Goal: Transaction & Acquisition: Register for event/course

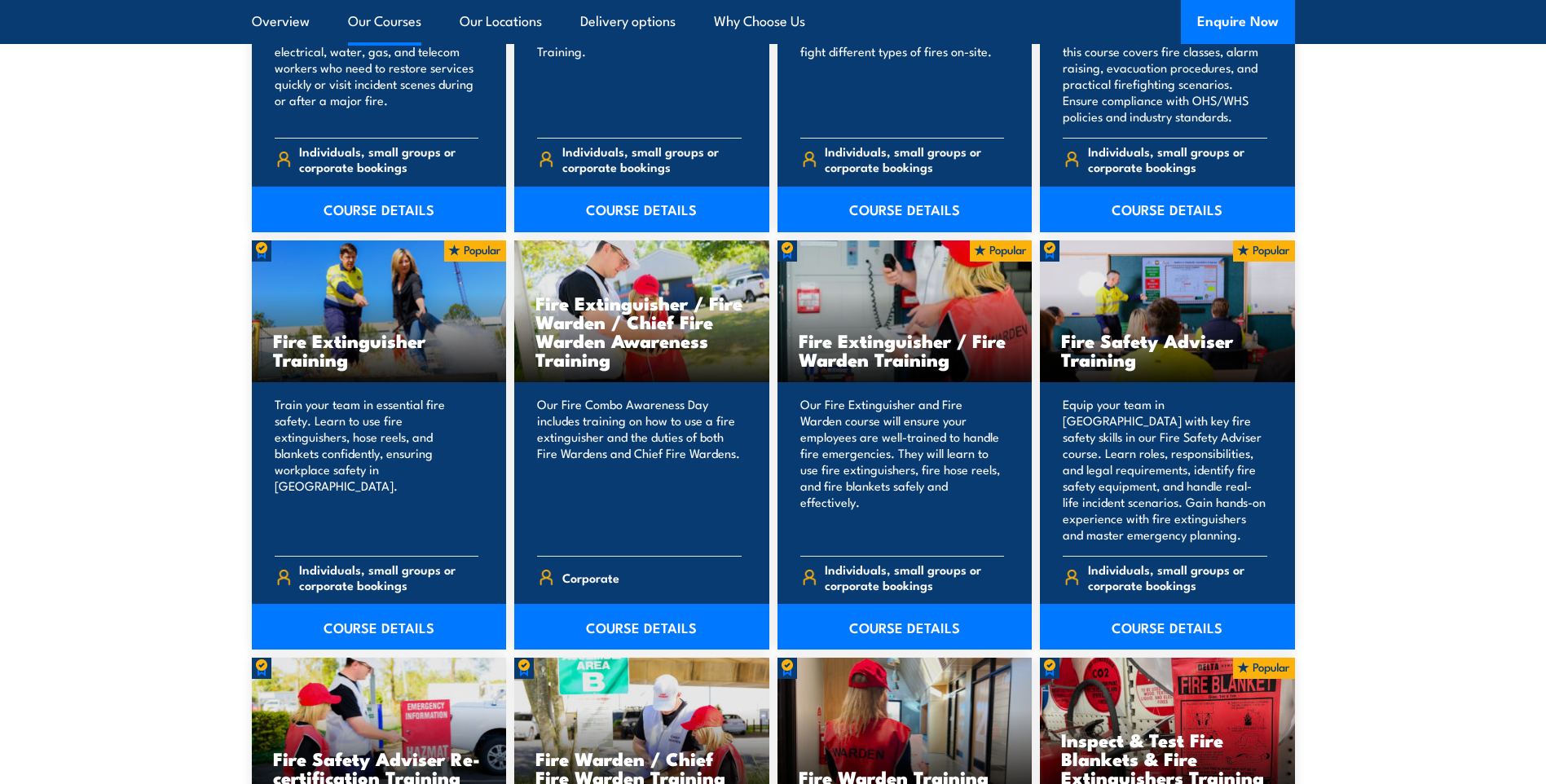
scroll to position [1630, 0]
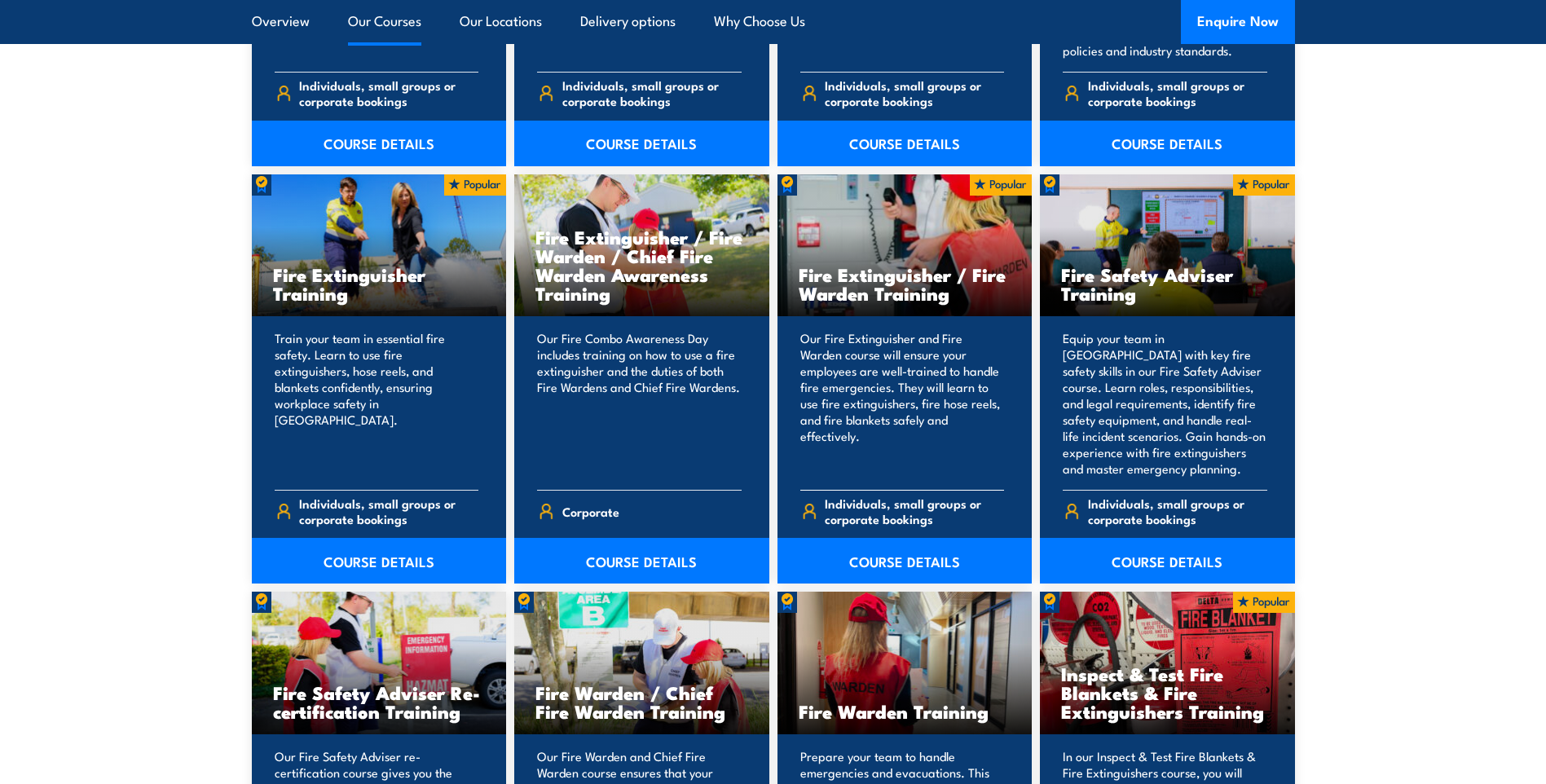
click at [885, 285] on h3 "Fire Extinguisher / Fire Warden Training" at bounding box center [905, 283] width 213 height 37
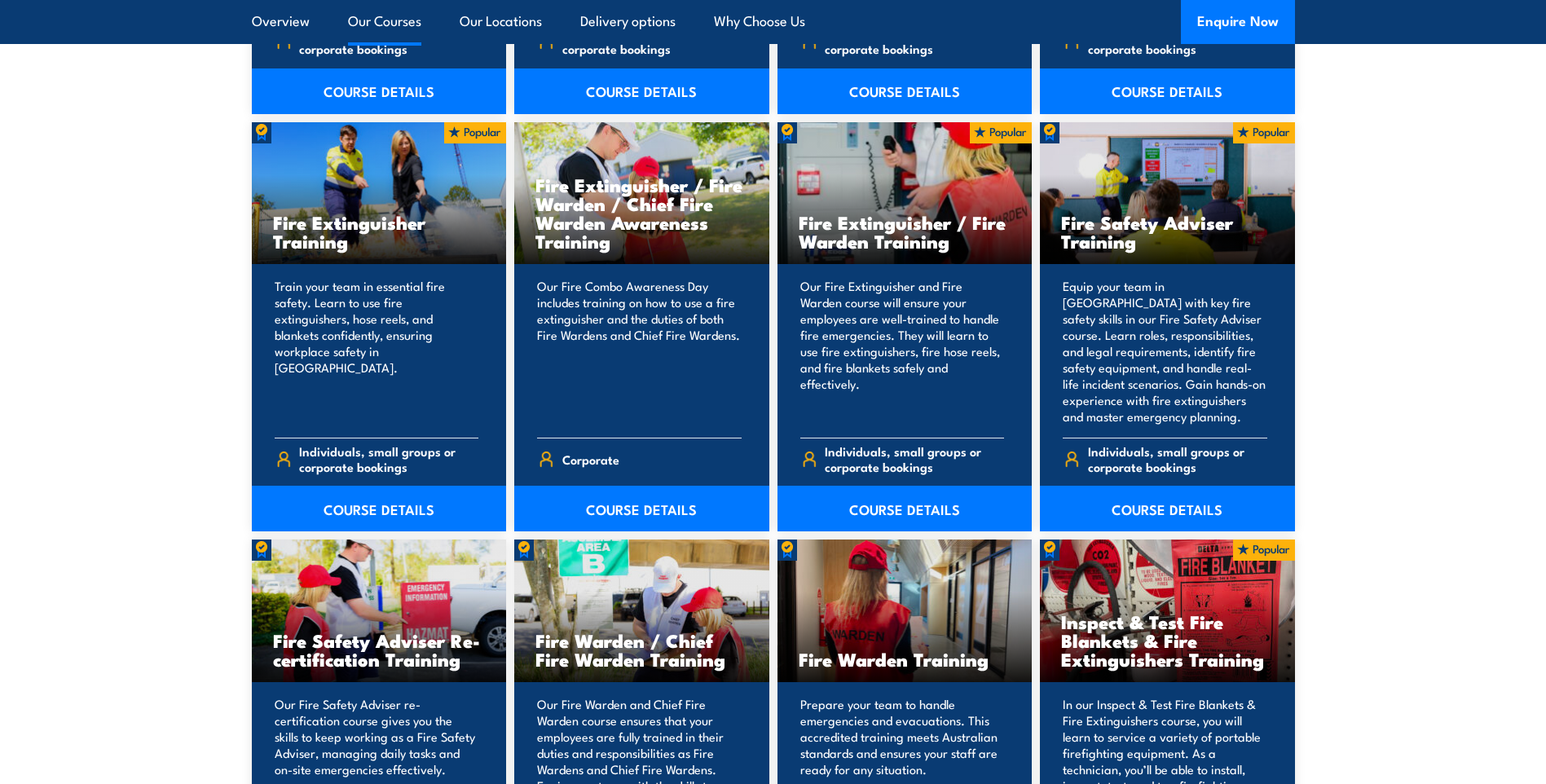
scroll to position [1956, 0]
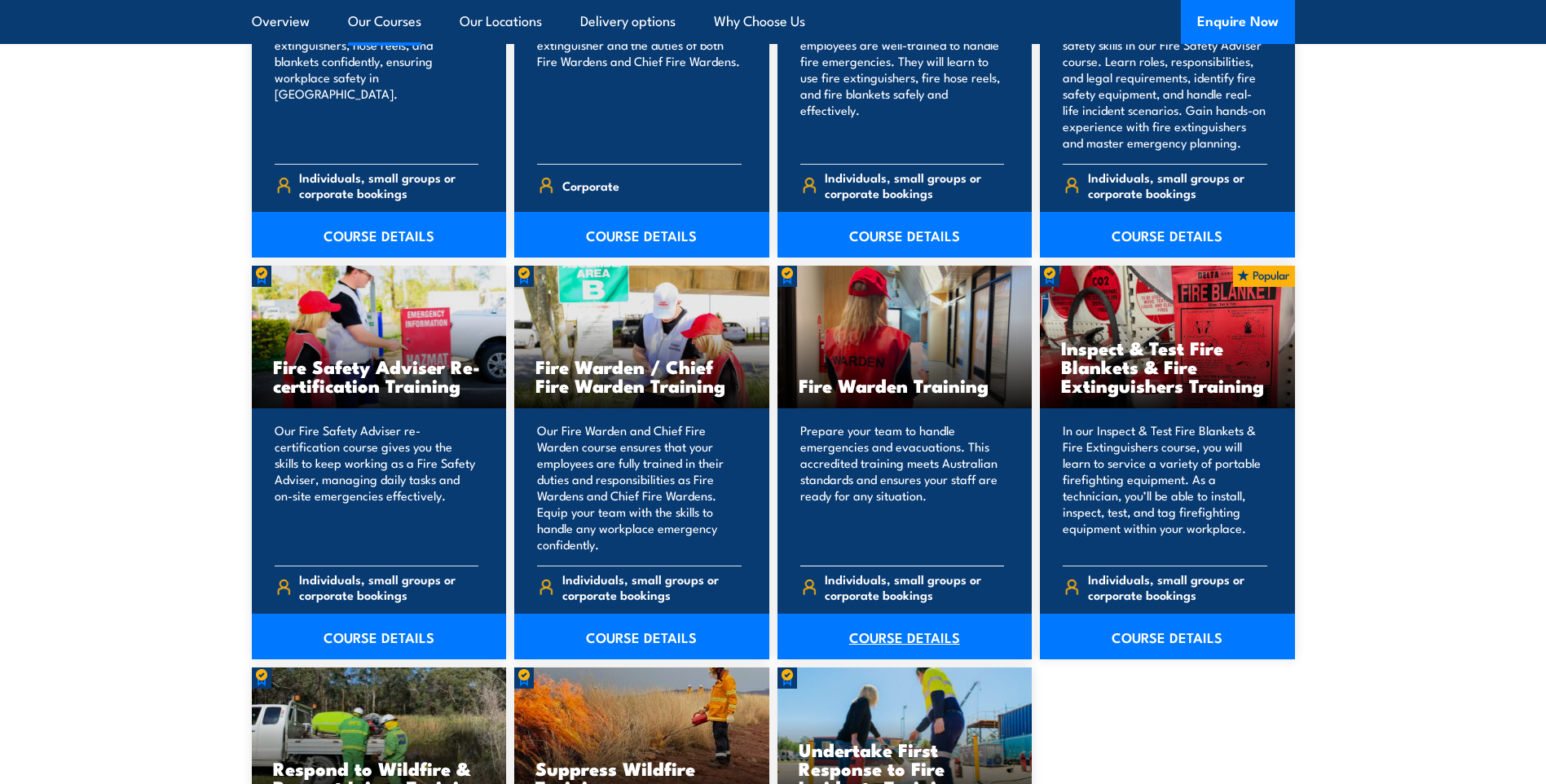
click at [897, 632] on link "COURSE DETAILS" at bounding box center [905, 637] width 255 height 46
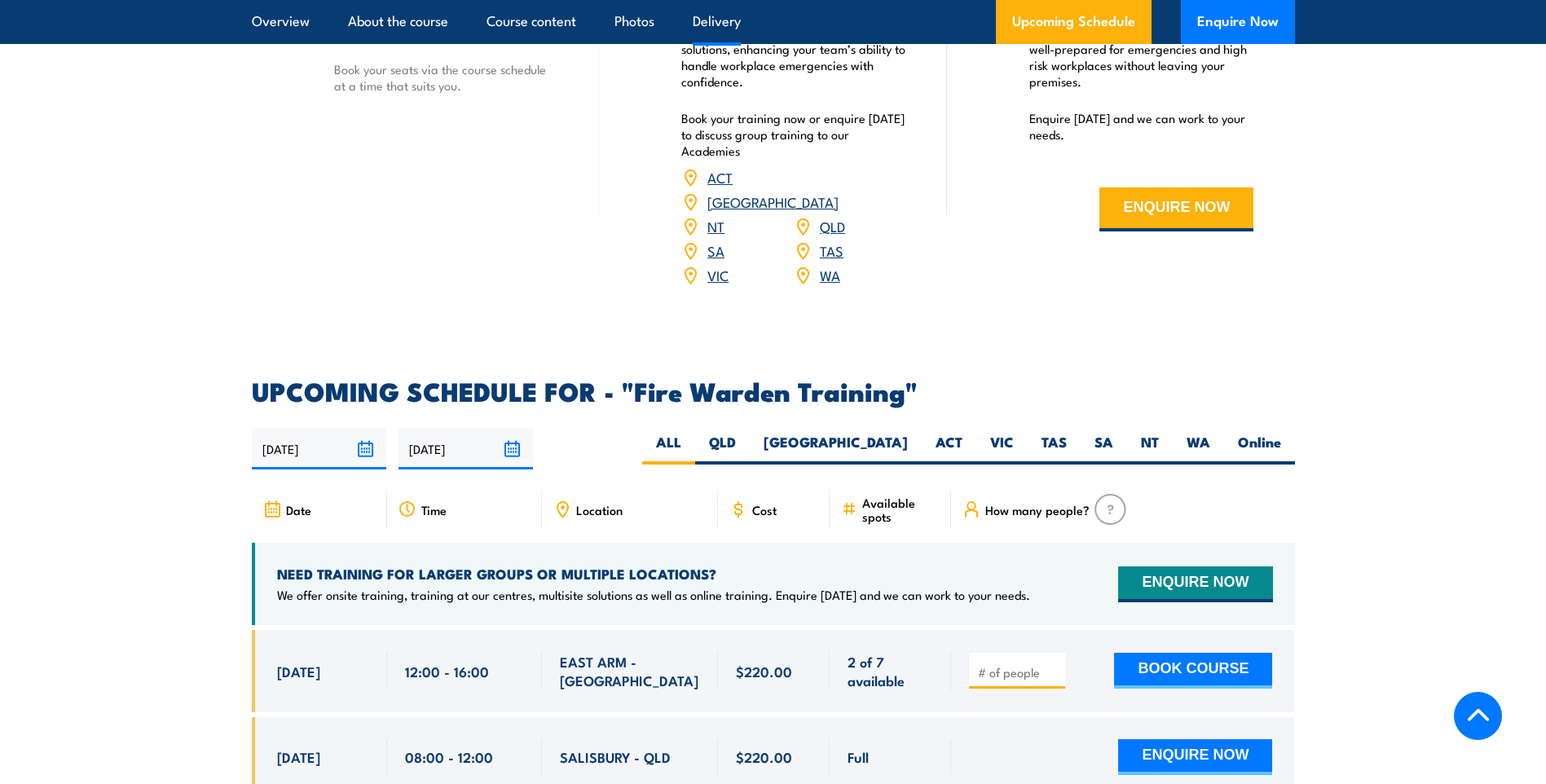
scroll to position [2690, 0]
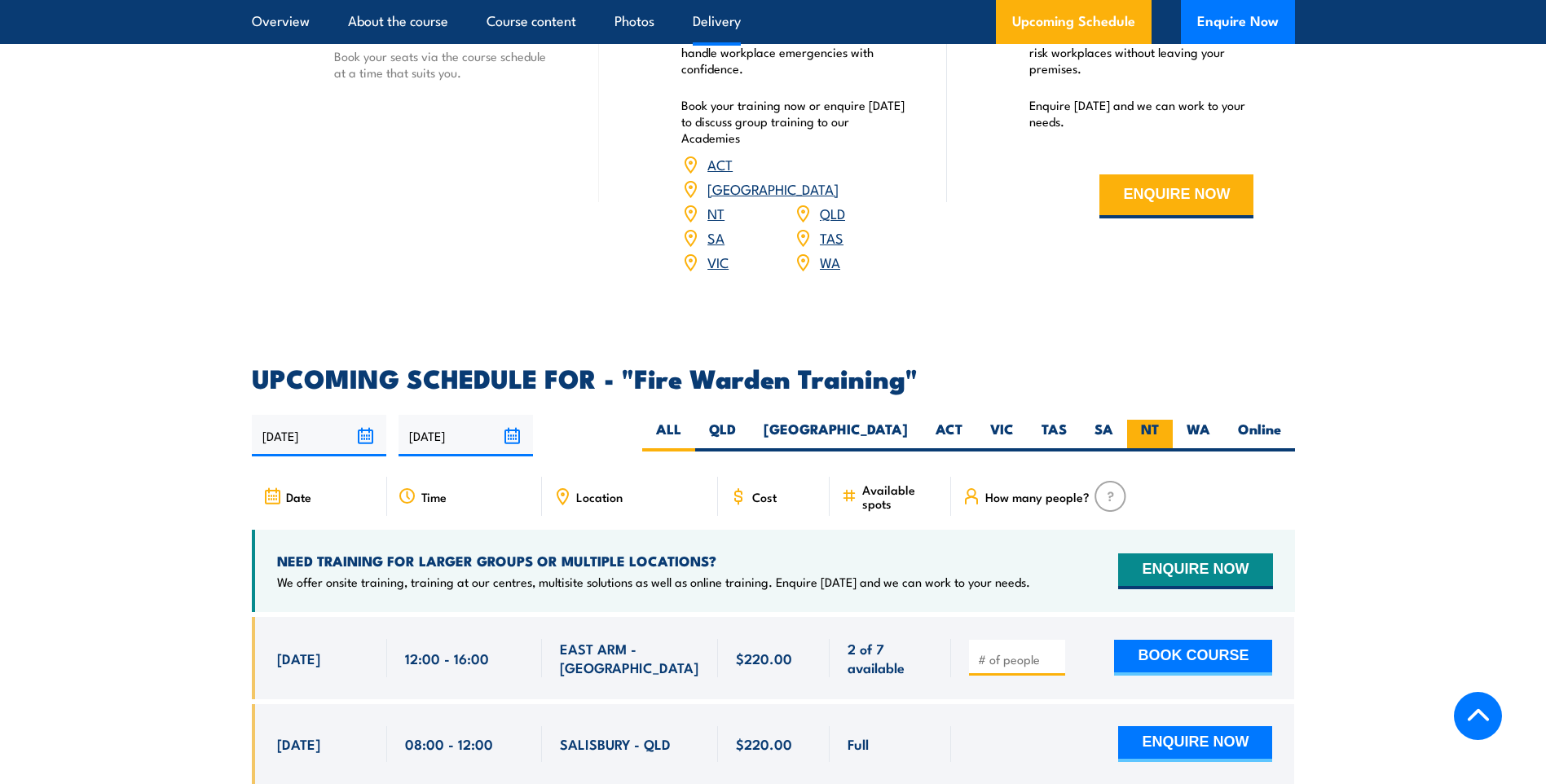
click at [1152, 420] on label "NT" at bounding box center [1150, 436] width 46 height 32
click at [1159, 420] on input "NT" at bounding box center [1164, 425] width 11 height 11
radio input "true"
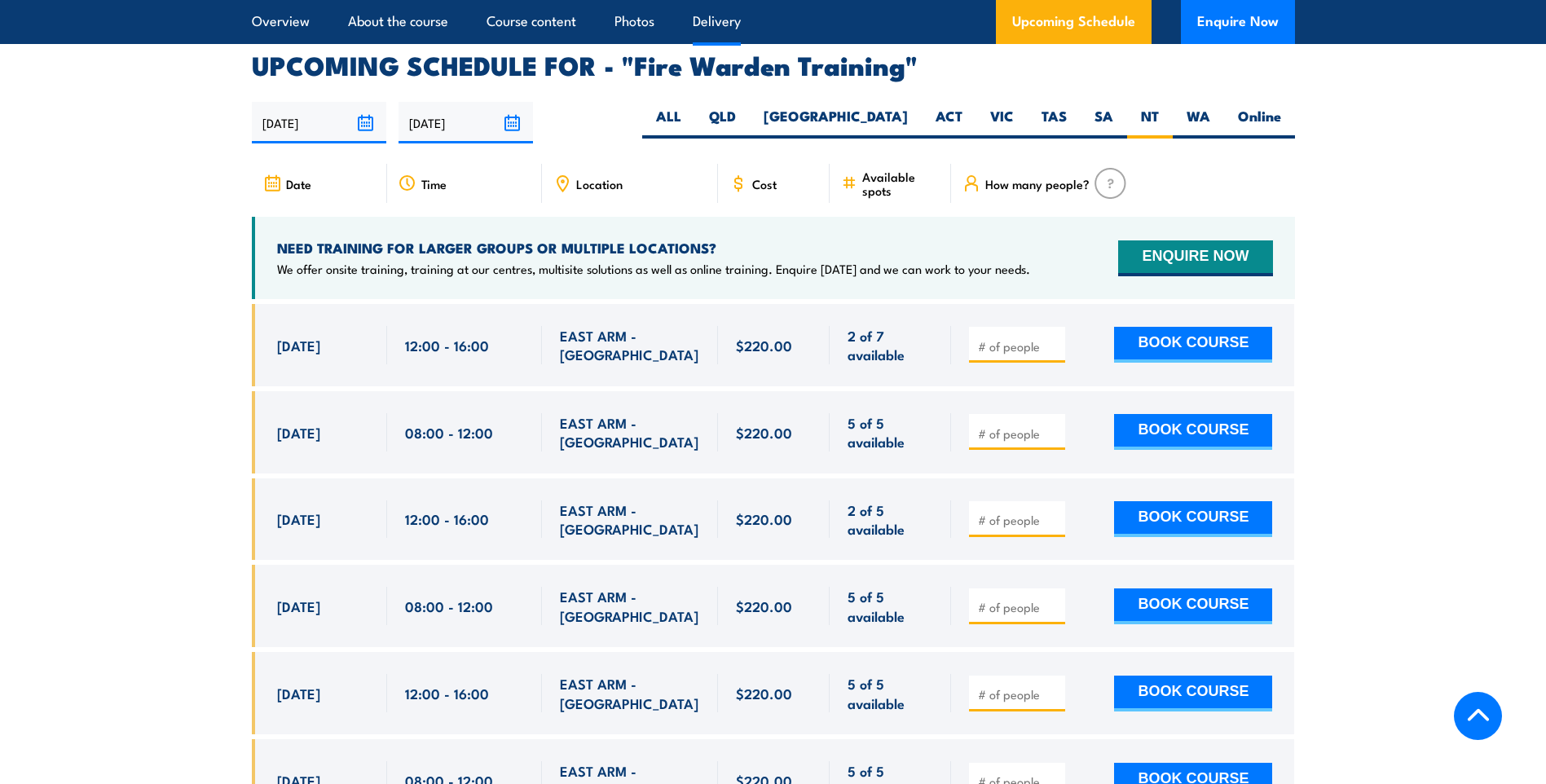
scroll to position [3031, 0]
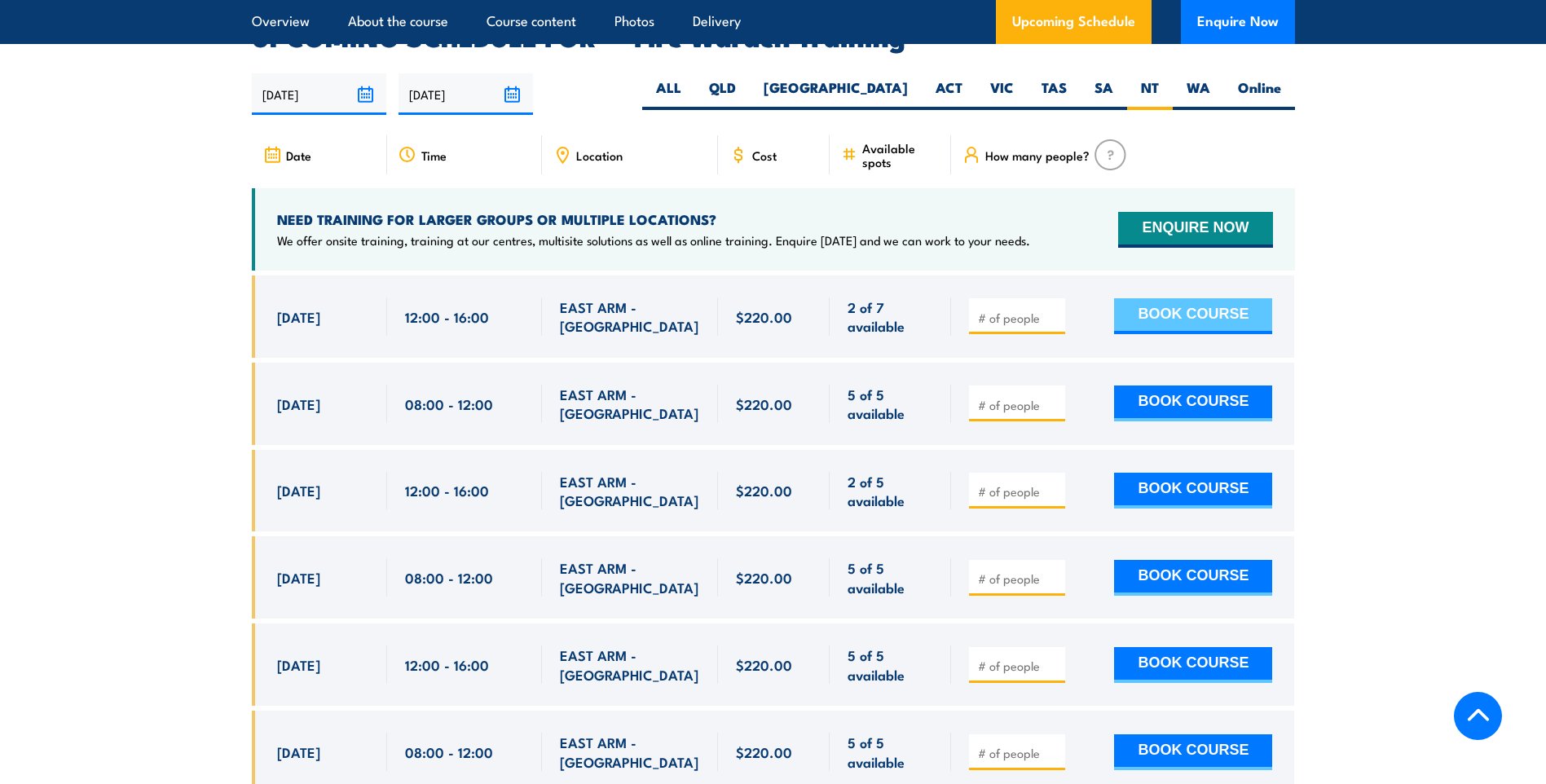
click at [1190, 298] on button "BOOK COURSE" at bounding box center [1193, 316] width 158 height 36
click at [1054, 310] on input "1" at bounding box center [1019, 318] width 82 height 16
type input "2"
click at [1054, 310] on input "2" at bounding box center [1019, 318] width 82 height 16
click at [1156, 298] on button "BOOK COURSE" at bounding box center [1193, 316] width 158 height 36
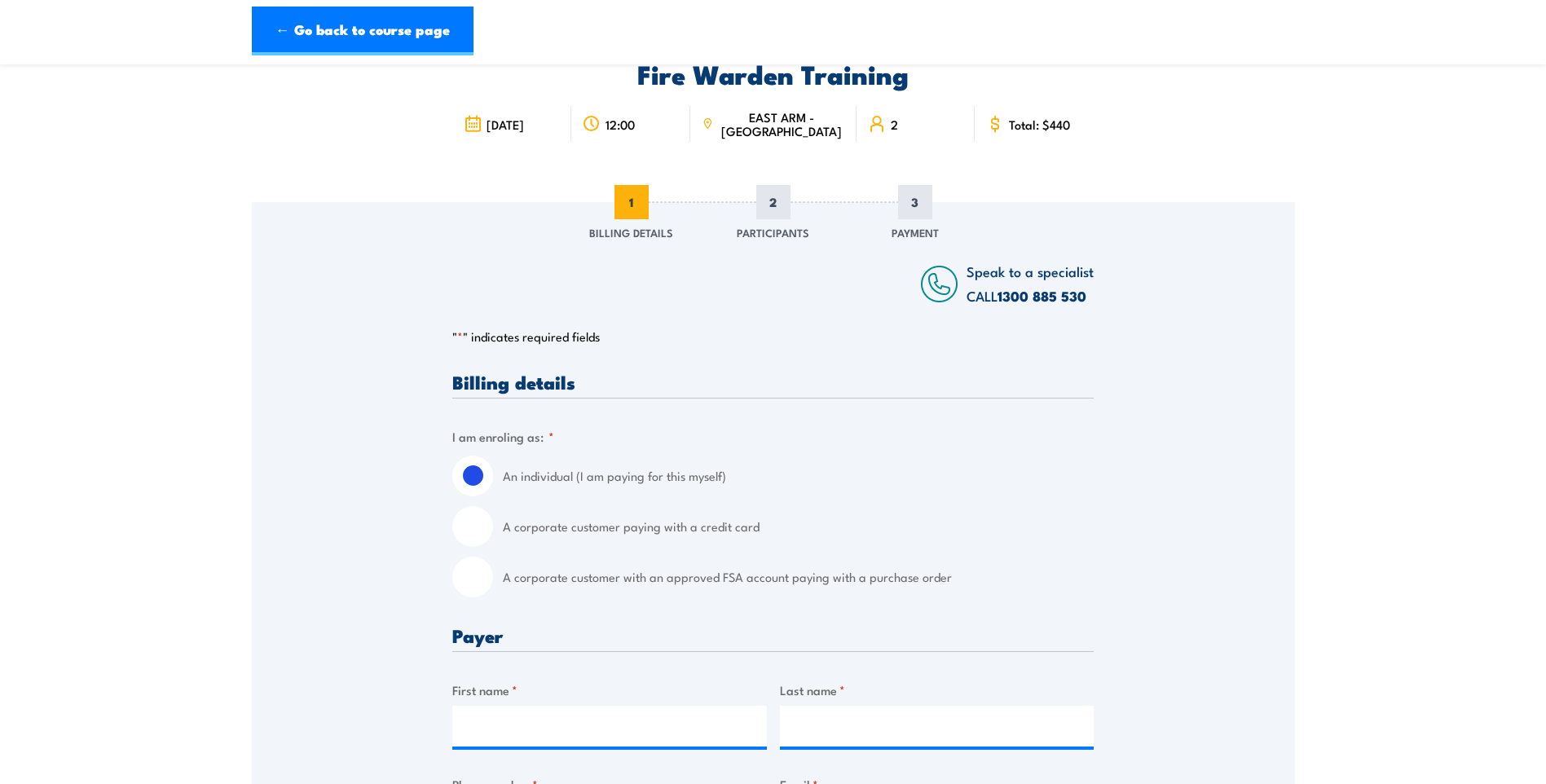
scroll to position [326, 0]
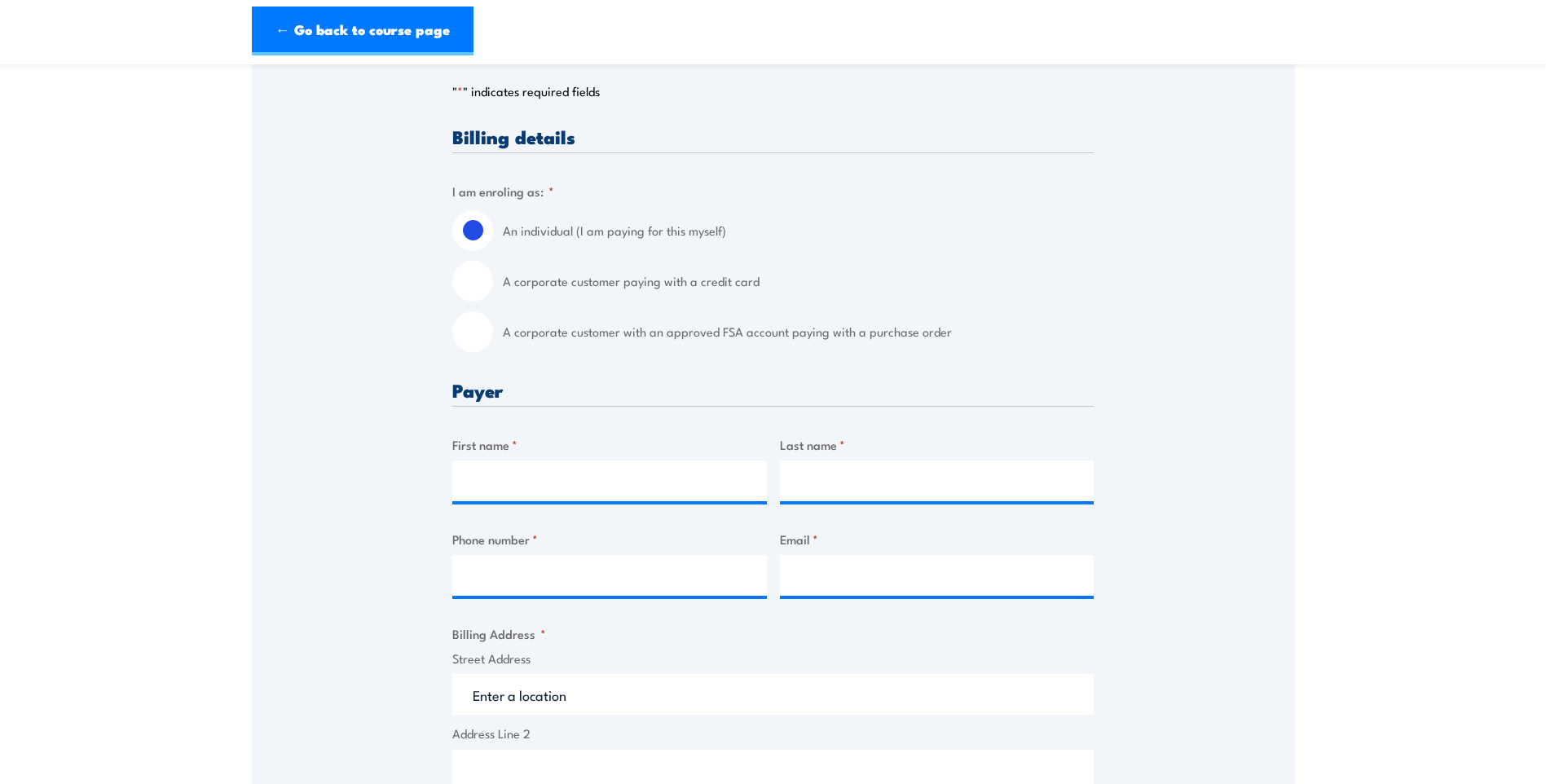
click at [474, 339] on input "A corporate customer with an approved FSA account paying with a purchase order" at bounding box center [472, 331] width 41 height 41
radio input "true"
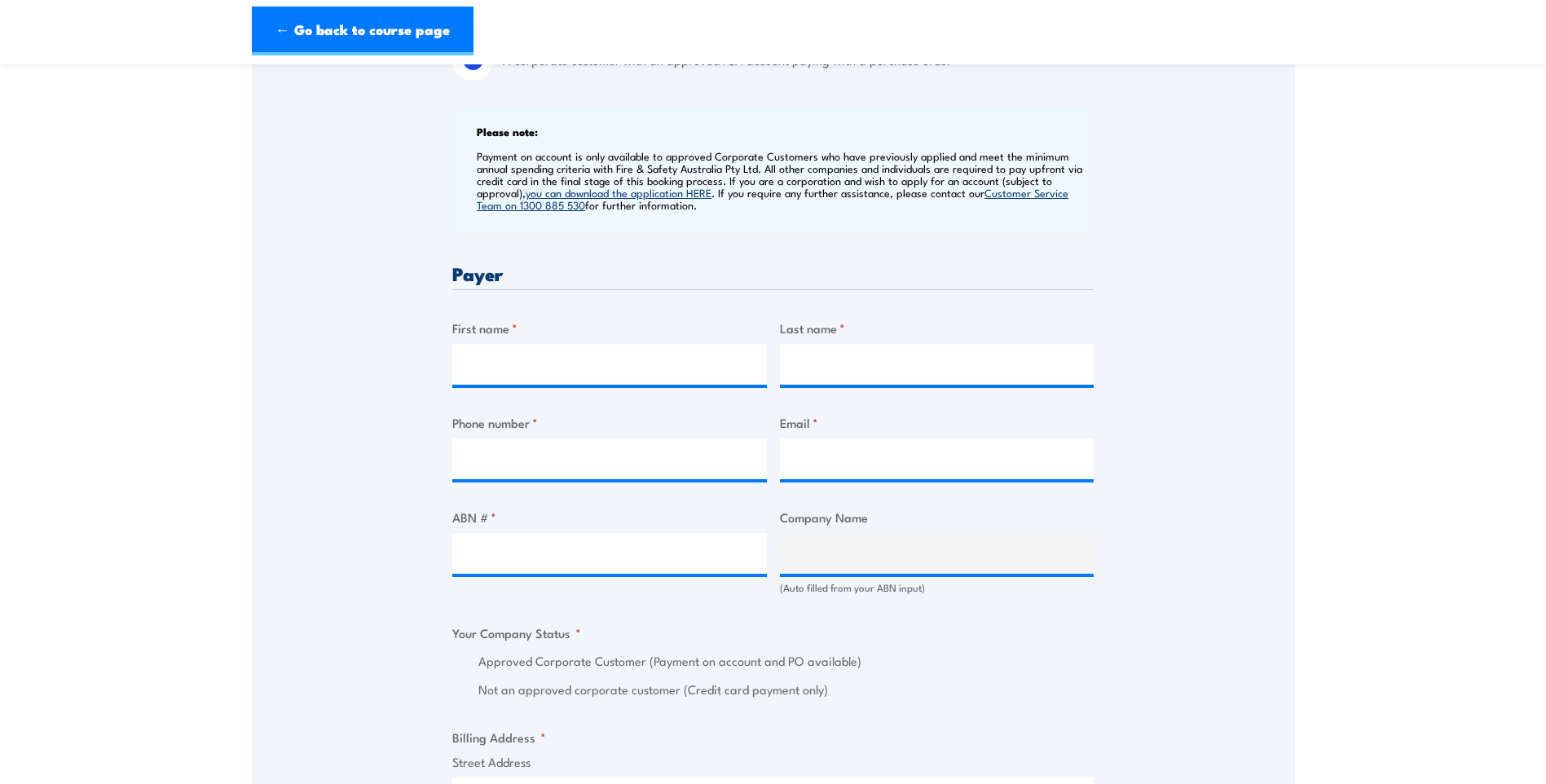
scroll to position [652, 0]
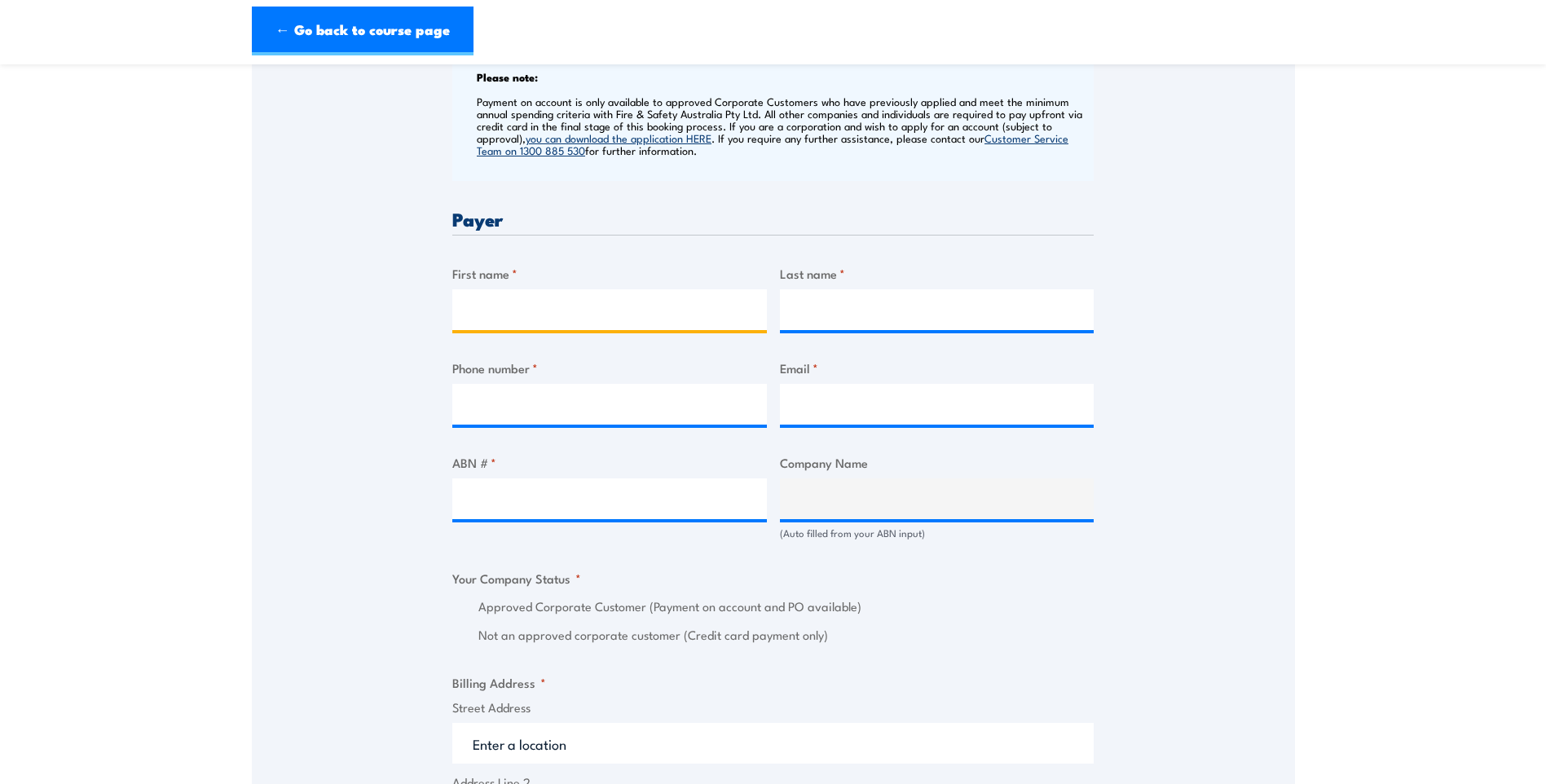
click at [522, 314] on input "First name *" at bounding box center [609, 309] width 315 height 41
type input "[PERSON_NAME]"
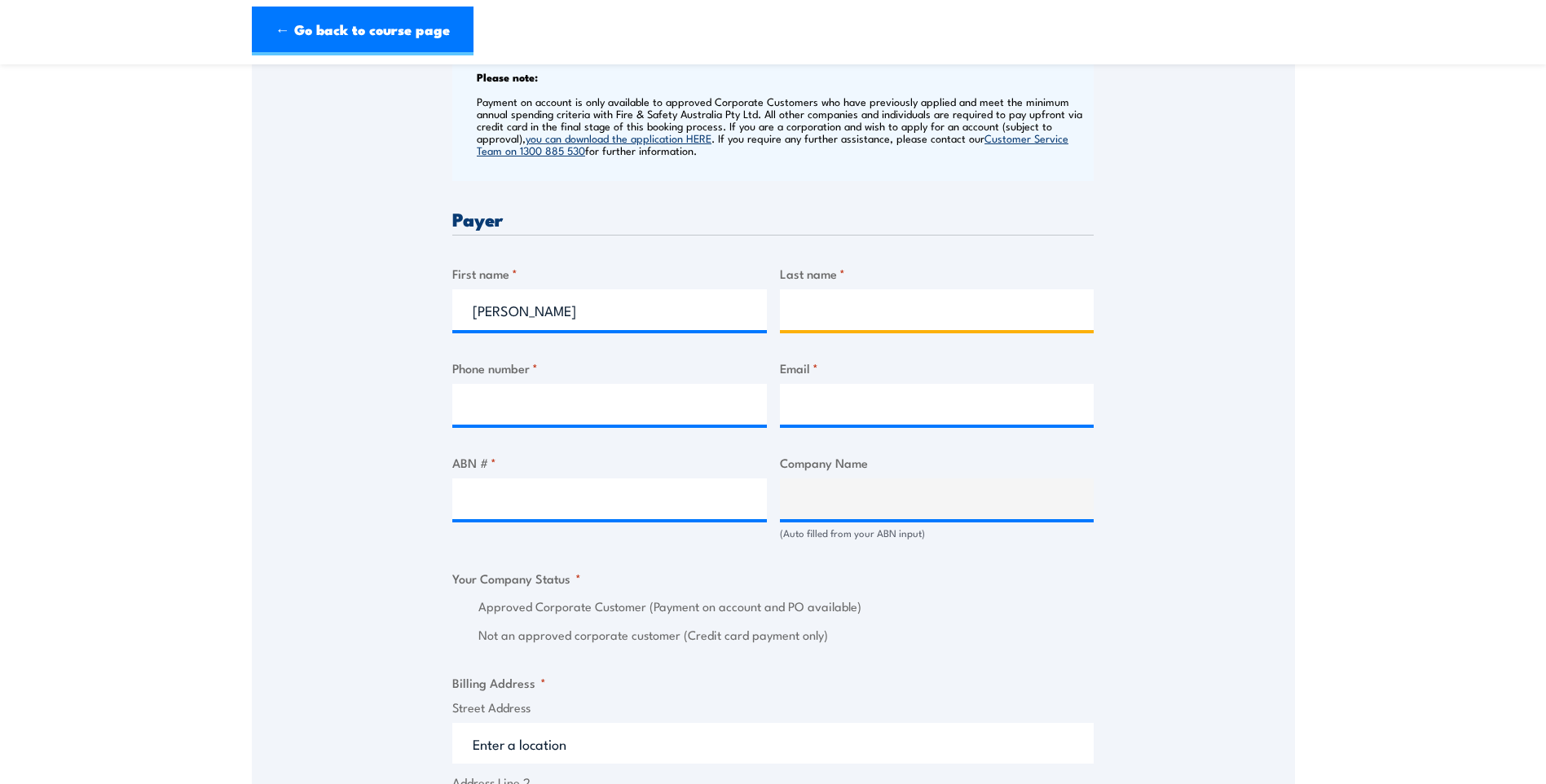
type input "Earle"
type input "0402281684"
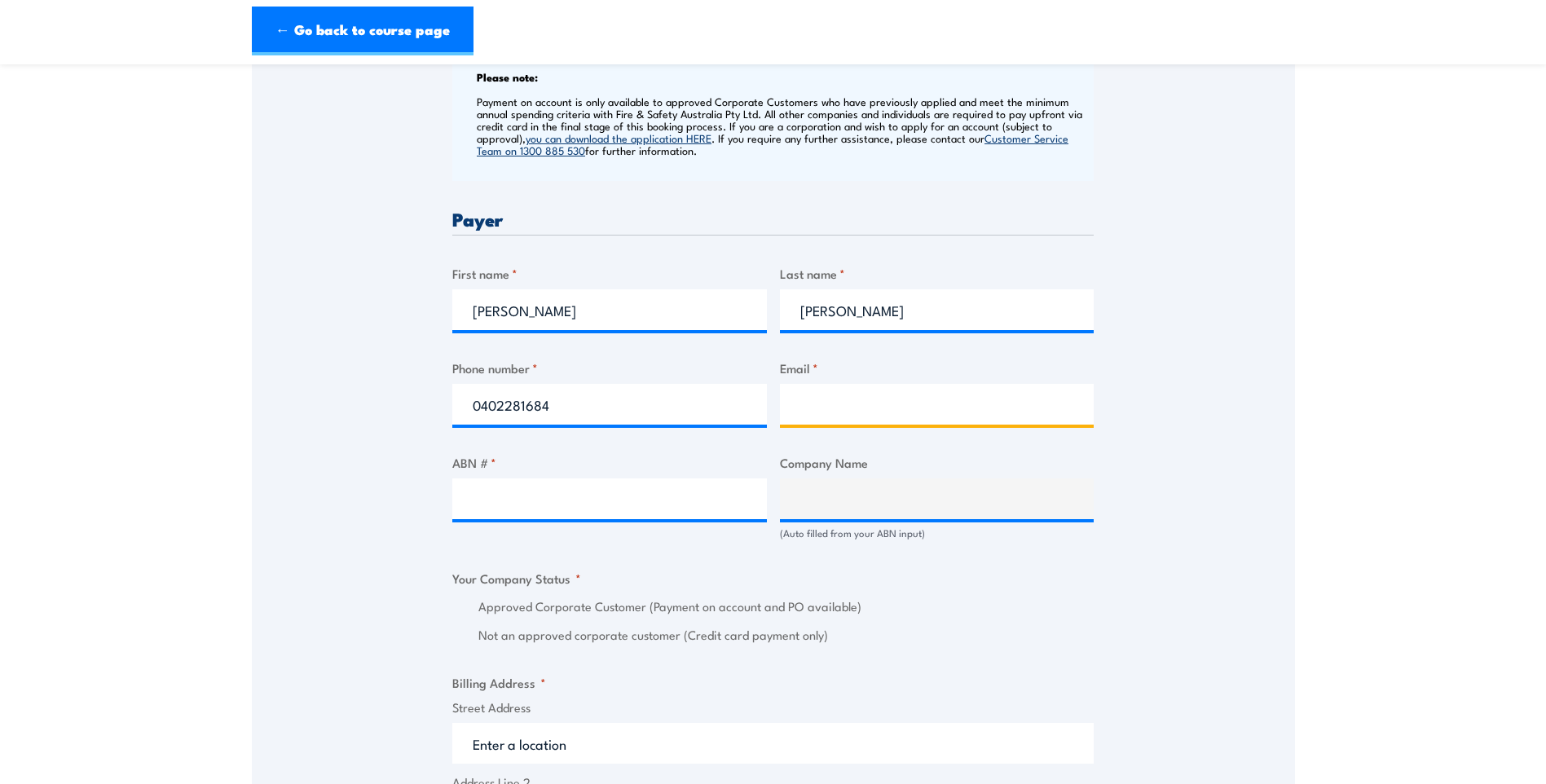
type input "susan.earle@powerwater.com.au"
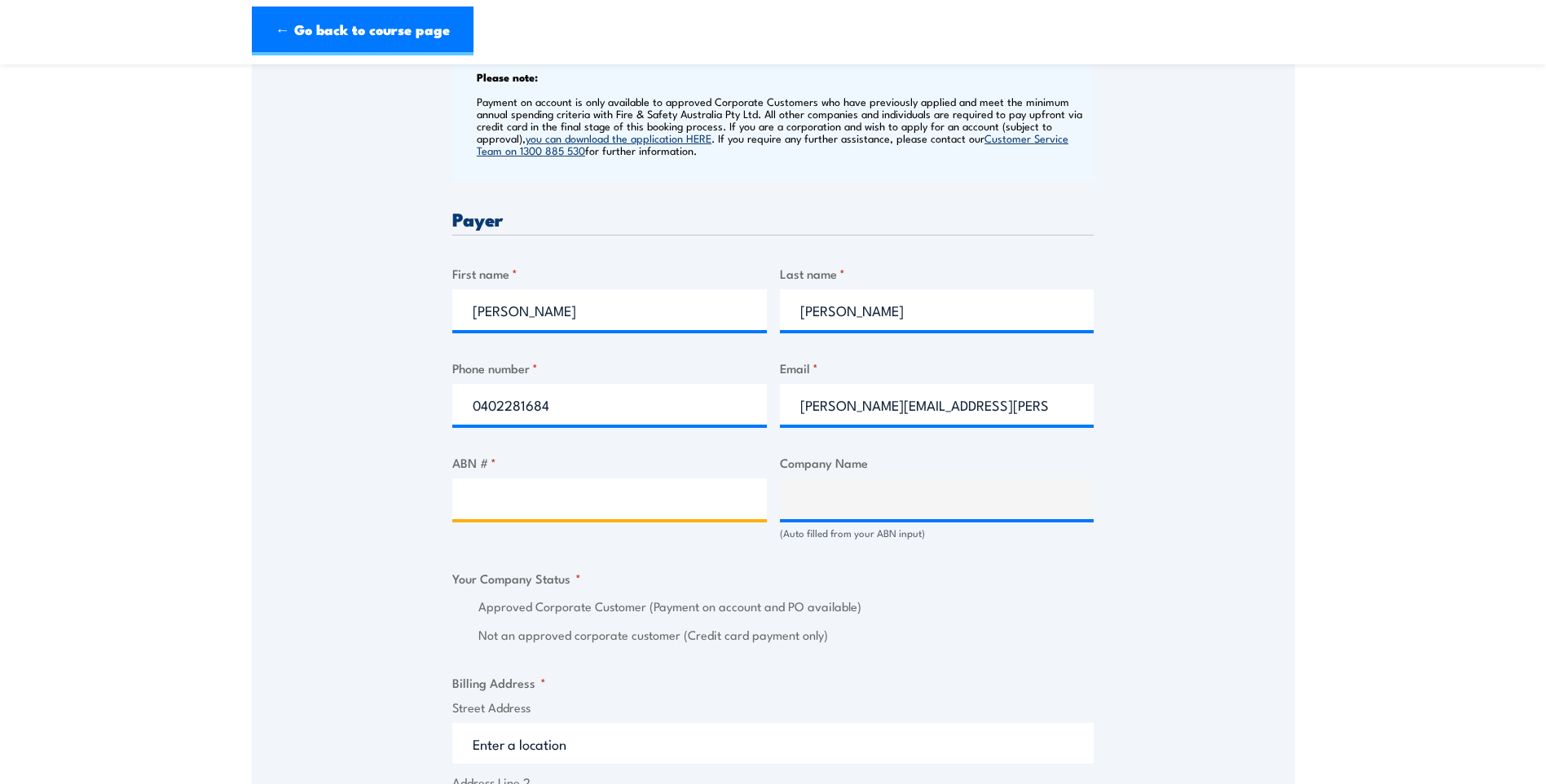
click at [620, 514] on input "ABN # *" at bounding box center [609, 498] width 315 height 41
click at [466, 510] on input "ABN # *" at bounding box center [609, 498] width 315 height 41
paste input "15 947 352 360"
type input "15 947 352 360"
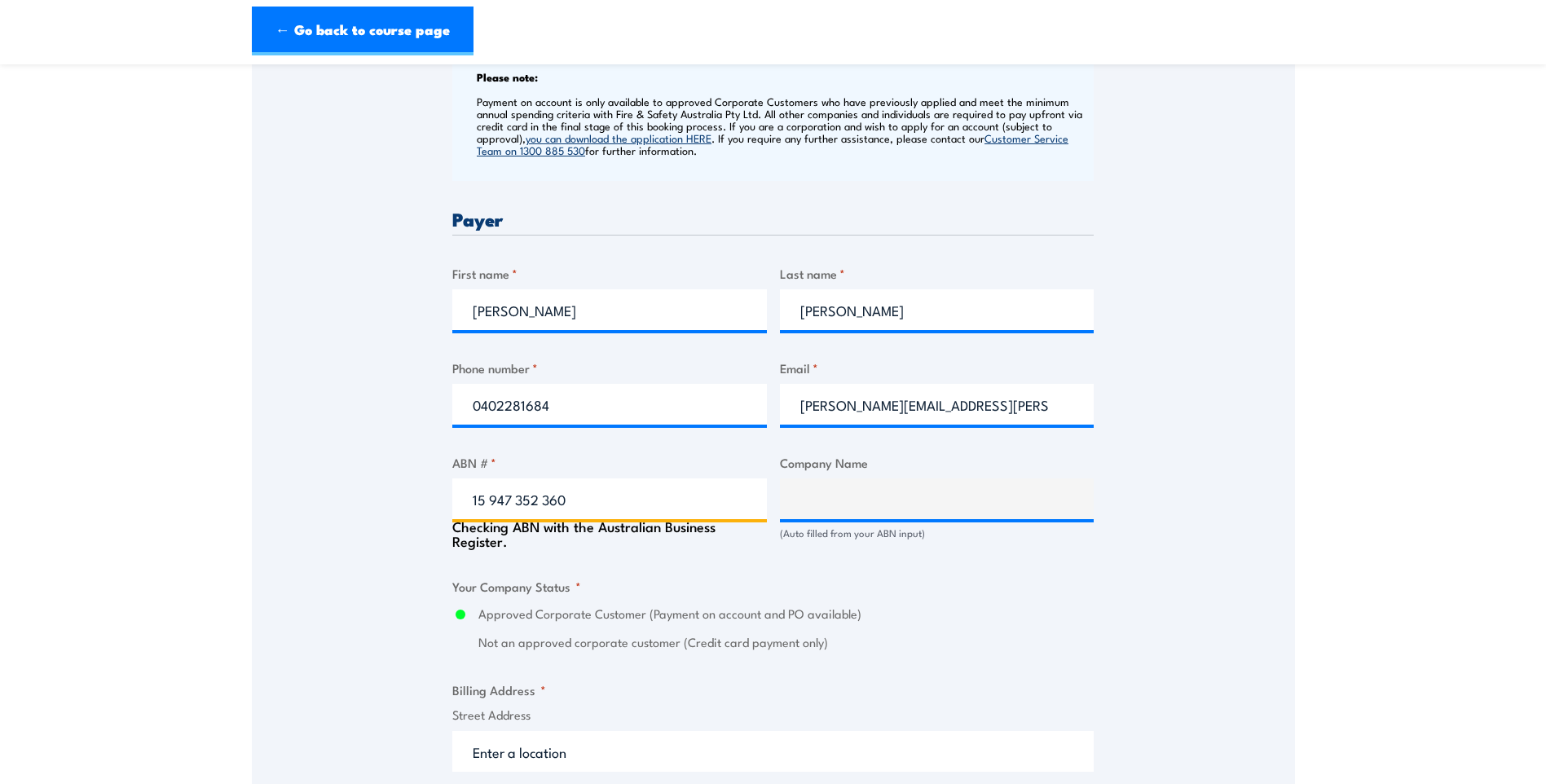
type input "POWER AND WATER CORPORATION"
radio input "true"
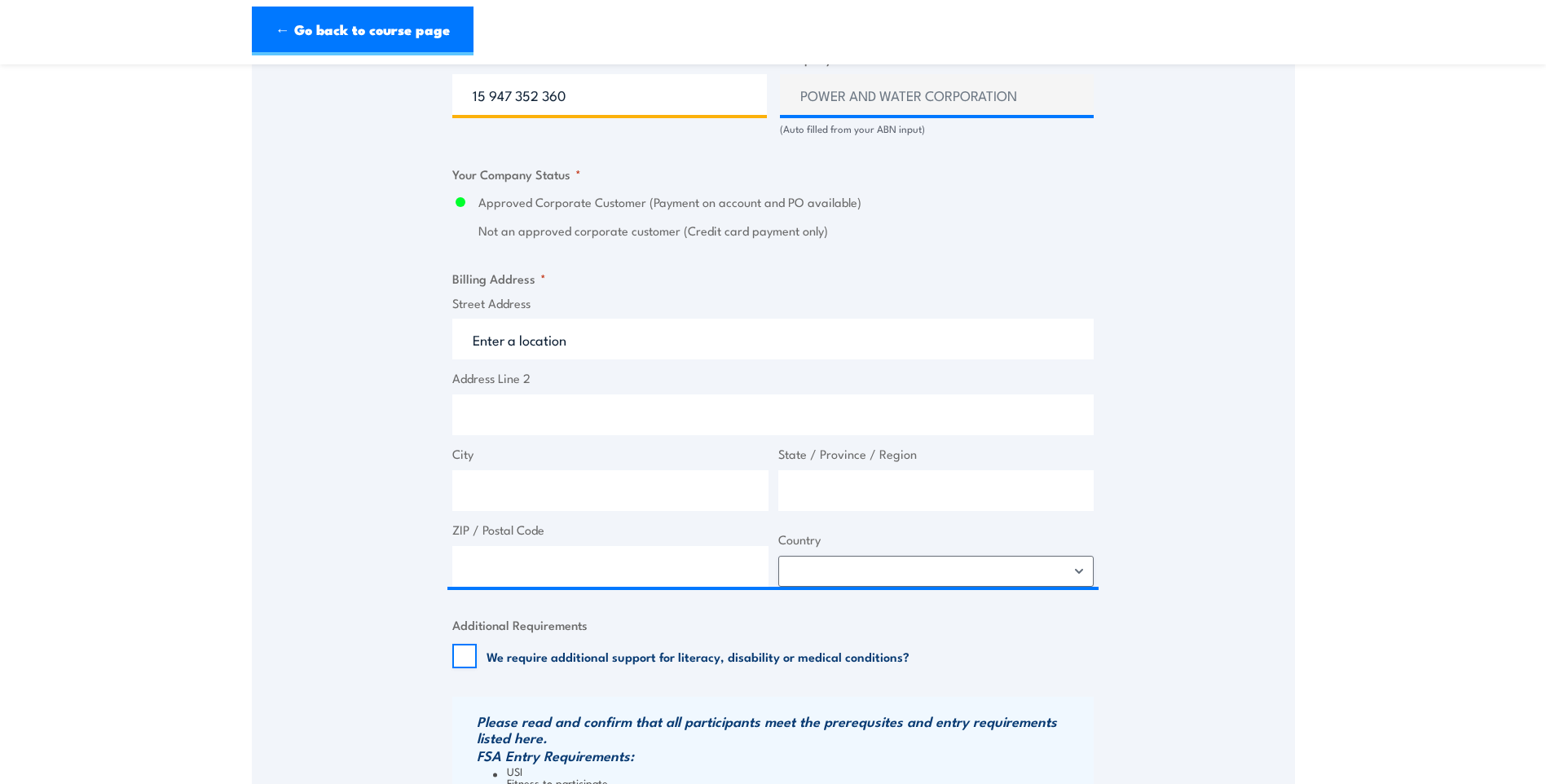
scroll to position [1060, 0]
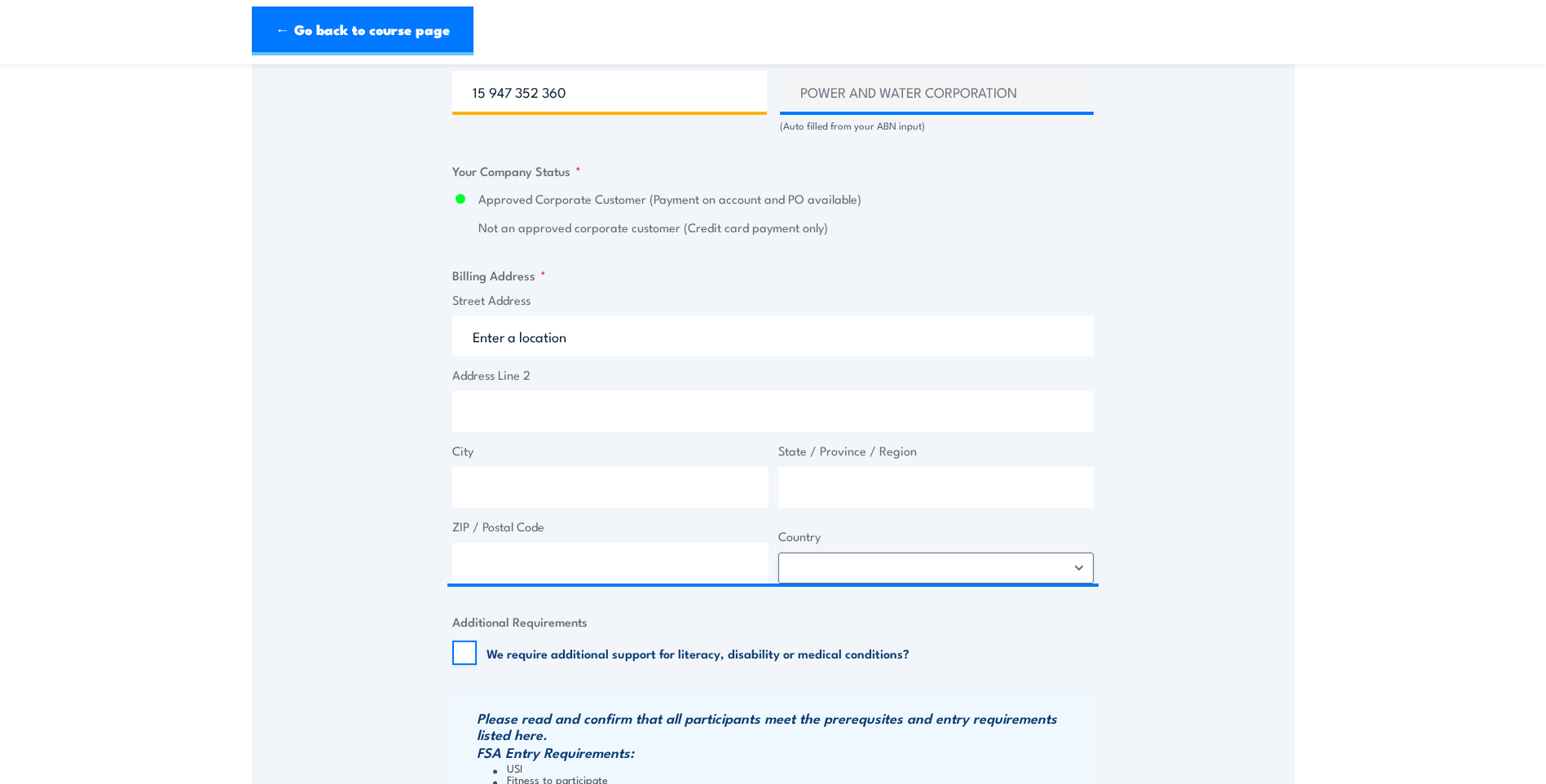
type input "15 947 352 360"
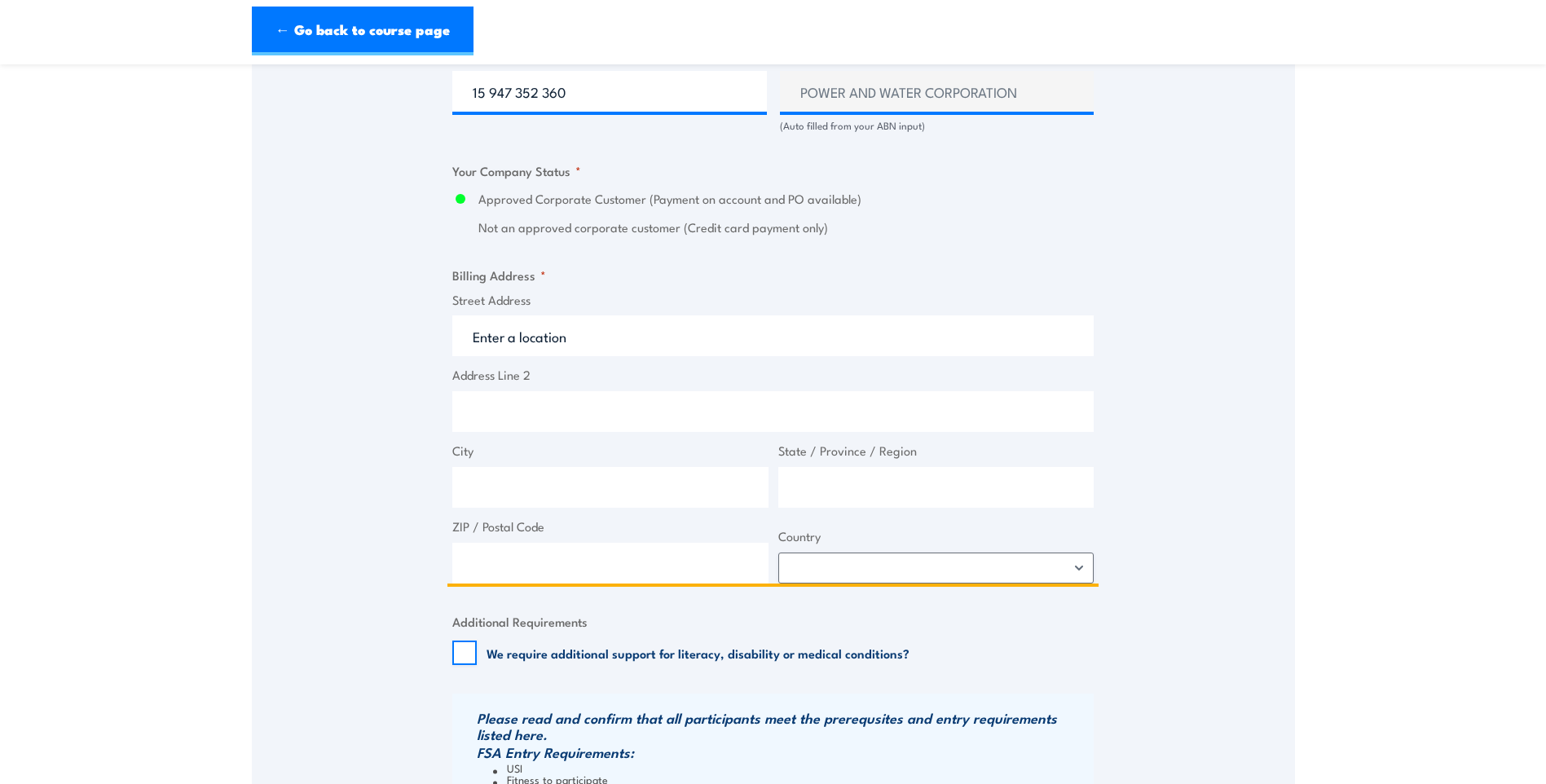
click at [528, 342] on input "Street Address" at bounding box center [772, 335] width 641 height 41
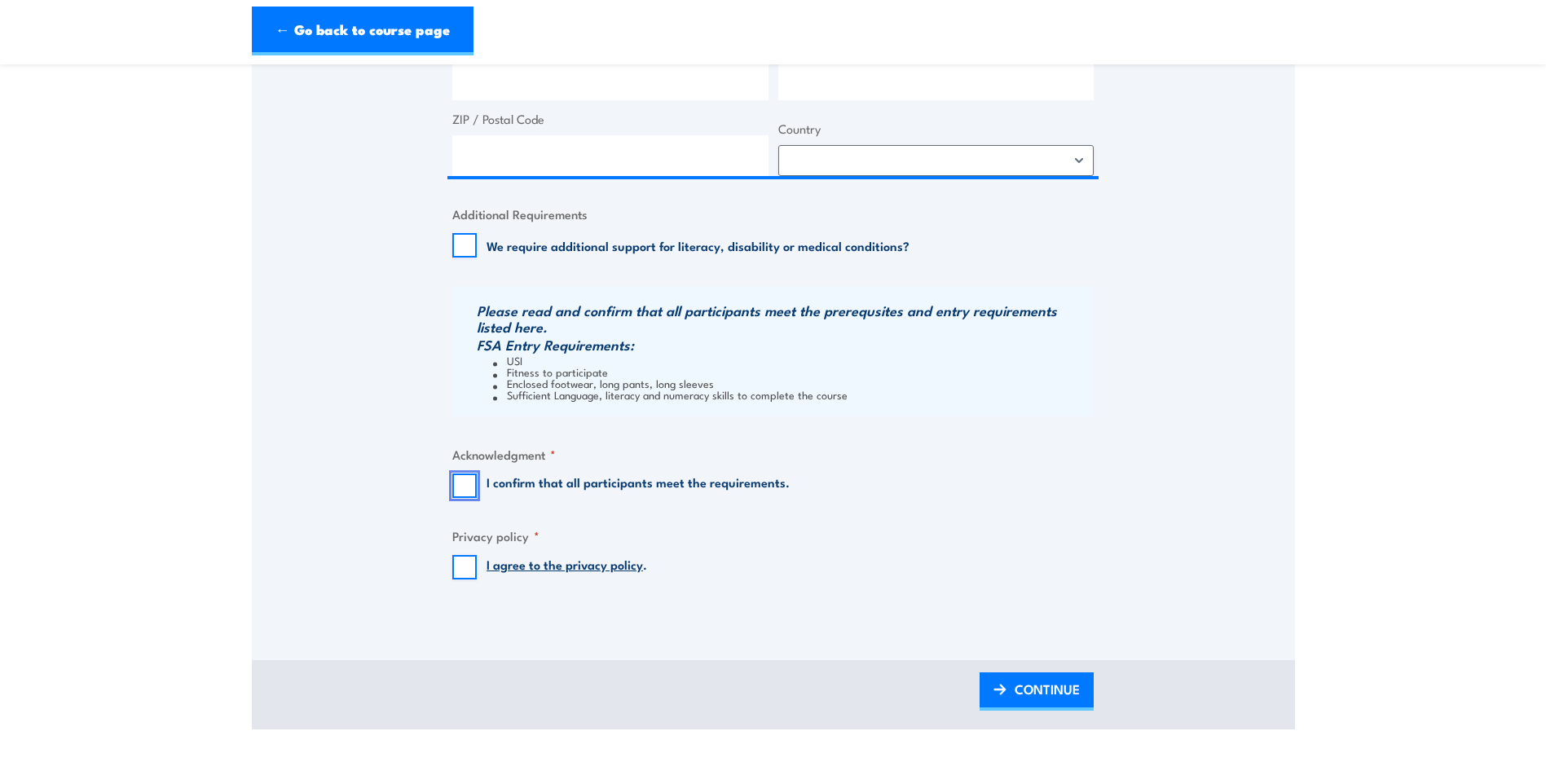
click at [469, 475] on input "I confirm that all participants meet the requirements." at bounding box center [464, 486] width 24 height 24
checkbox input "true"
click at [463, 567] on input "I agree to the privacy policy ." at bounding box center [464, 567] width 24 height 24
checkbox input "true"
click at [1056, 688] on span "CONTINUE" at bounding box center [1047, 689] width 65 height 43
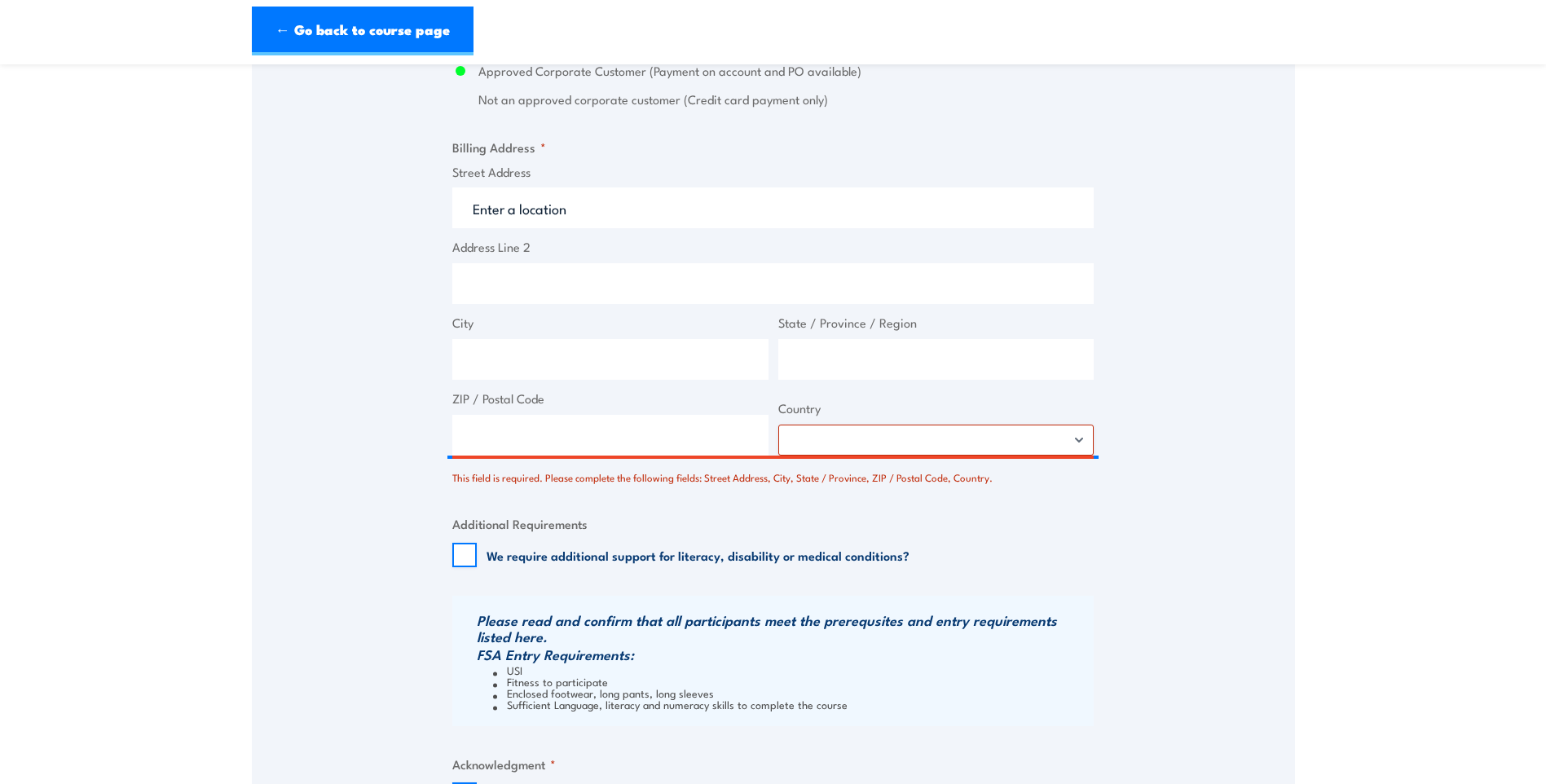
scroll to position [1177, 0]
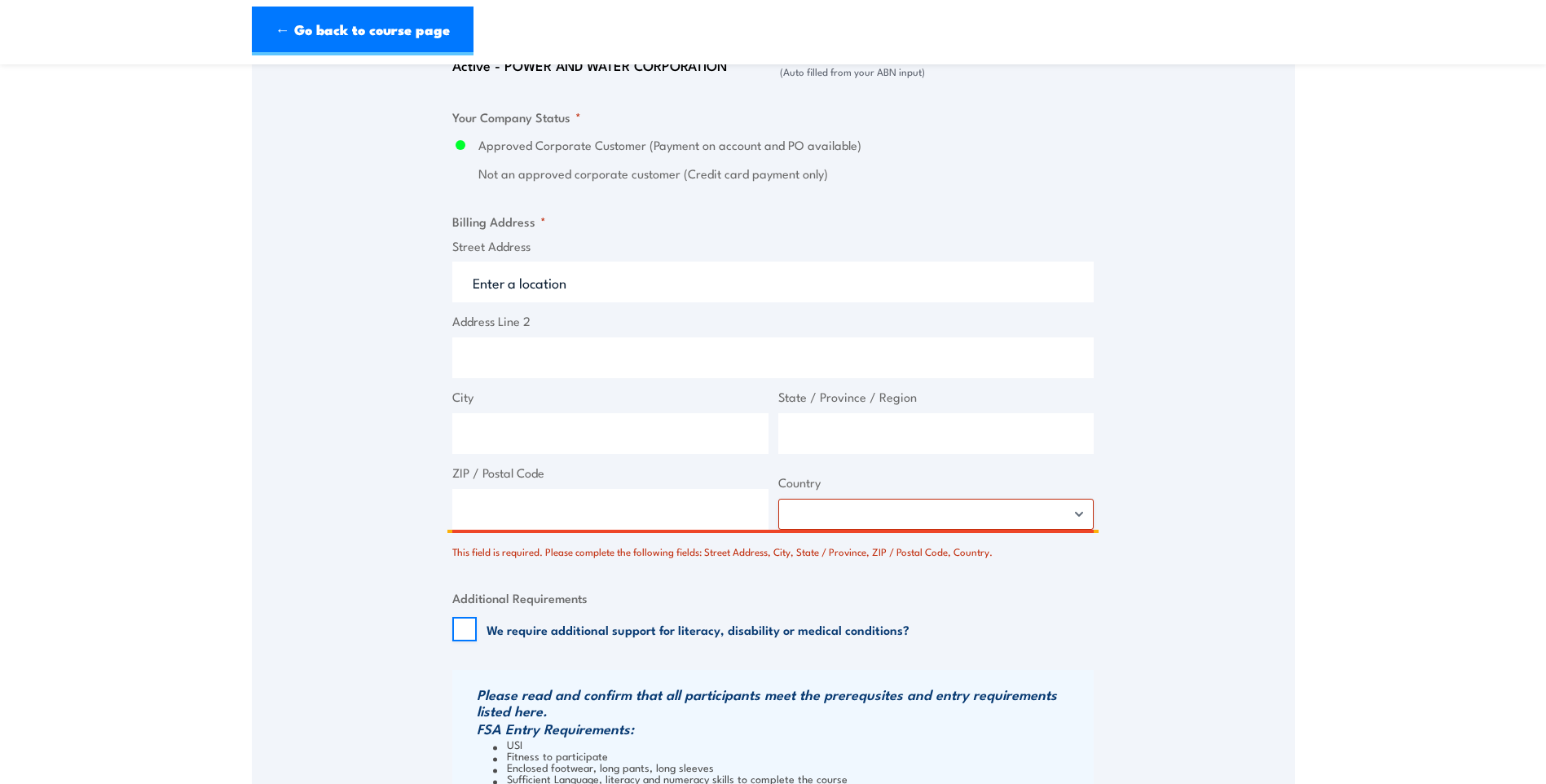
click at [556, 286] on input "Street Address" at bounding box center [772, 282] width 641 height 41
click at [537, 416] on input "City" at bounding box center [610, 433] width 316 height 41
click at [487, 437] on input "DArwin" at bounding box center [610, 433] width 316 height 41
type input "Darwin"
click at [800, 429] on input "State / Province / Region" at bounding box center [936, 433] width 316 height 41
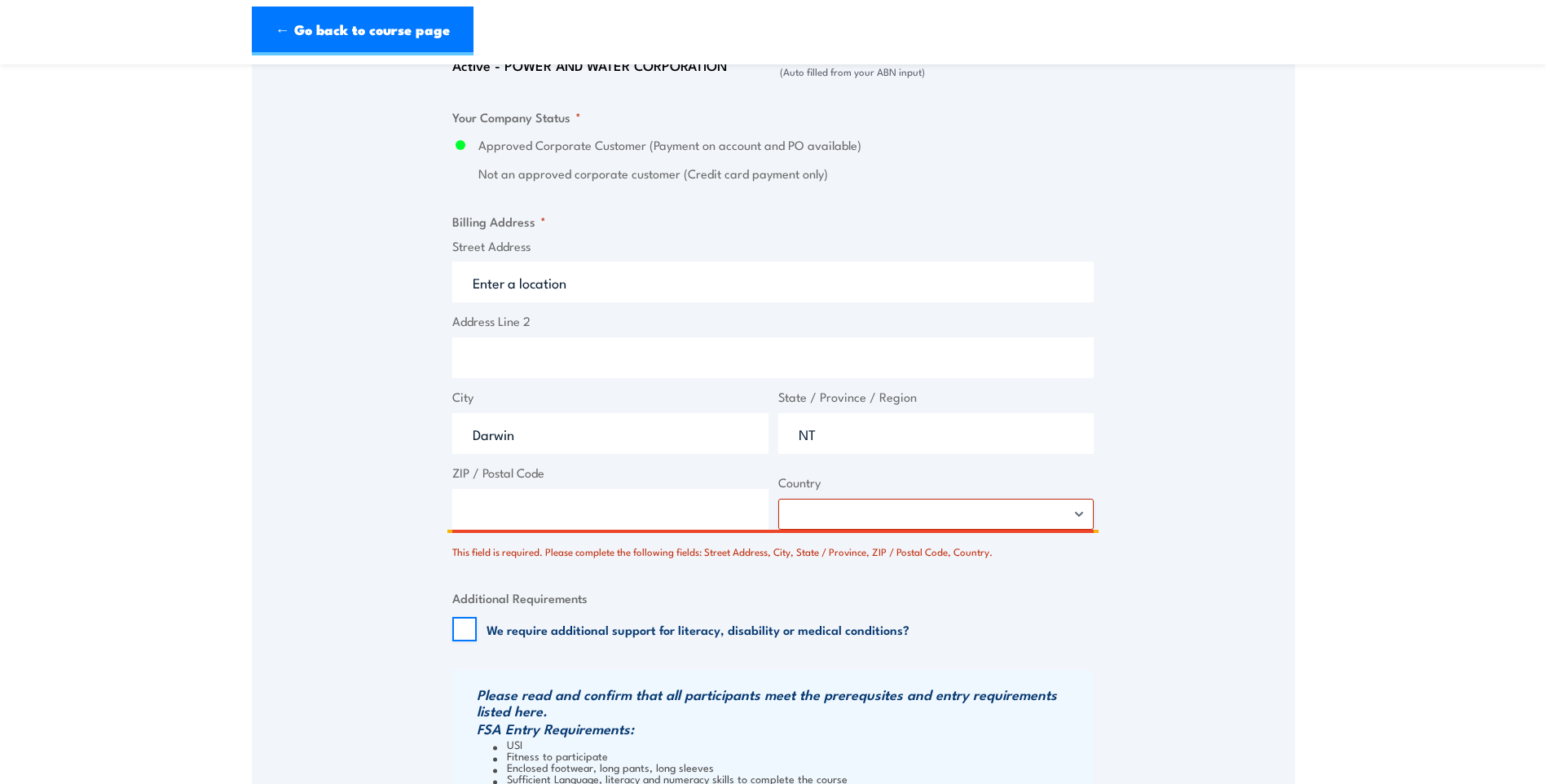
type input "NT"
click at [844, 518] on select "Afghanistan Albania Algeria American Samoa Andorra Angola Anguilla Antarctica A…" at bounding box center [936, 514] width 316 height 31
select select "Australia"
click at [778, 499] on select "Afghanistan Albania Algeria American Samoa Andorra Angola Anguilla Antarctica A…" at bounding box center [936, 514] width 316 height 31
click at [561, 505] on input "ZIP / Postal Code" at bounding box center [610, 509] width 316 height 41
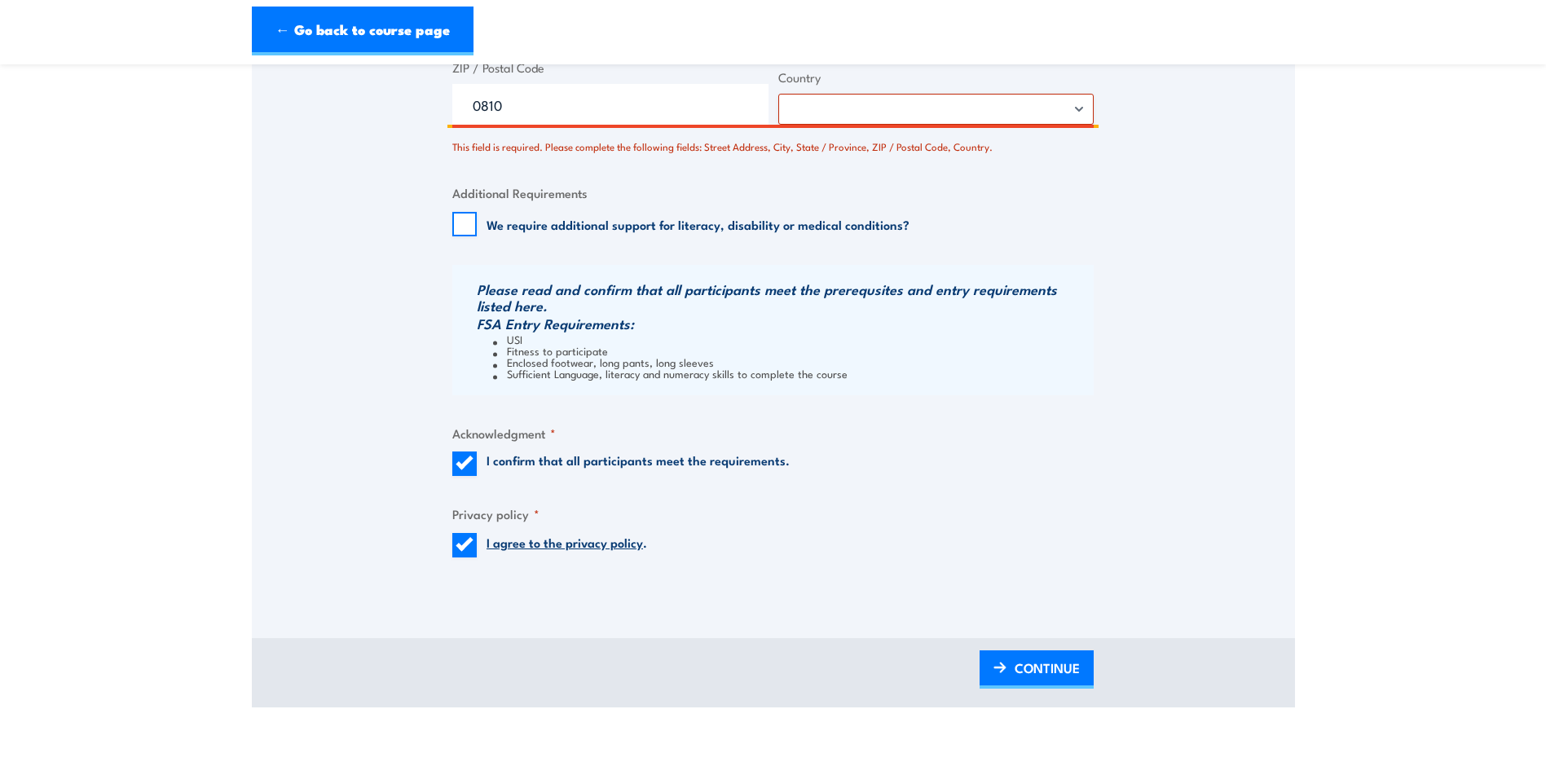
scroll to position [1584, 0]
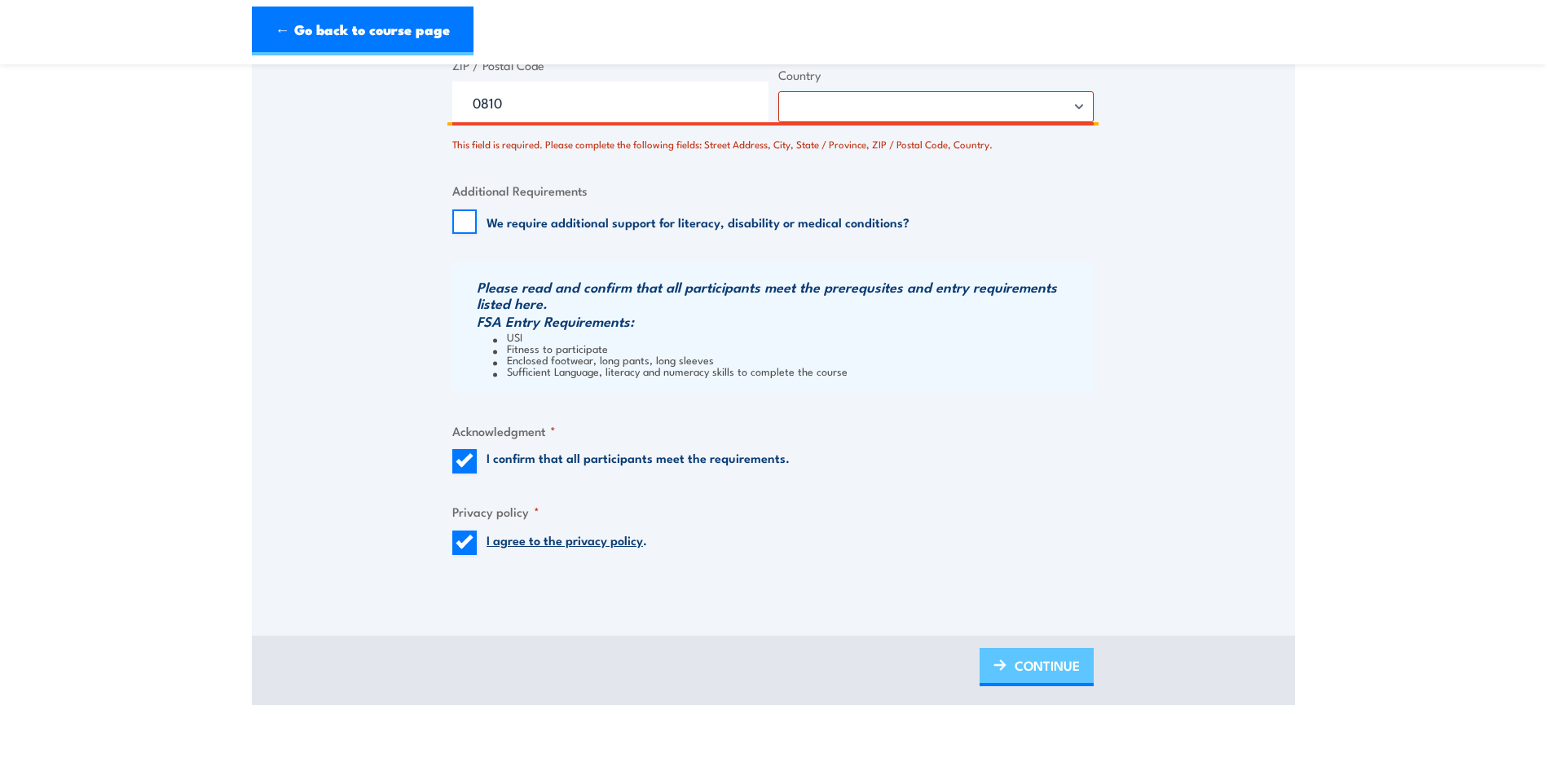
type input "0810"
click at [1033, 661] on span "CONTINUE" at bounding box center [1047, 665] width 65 height 43
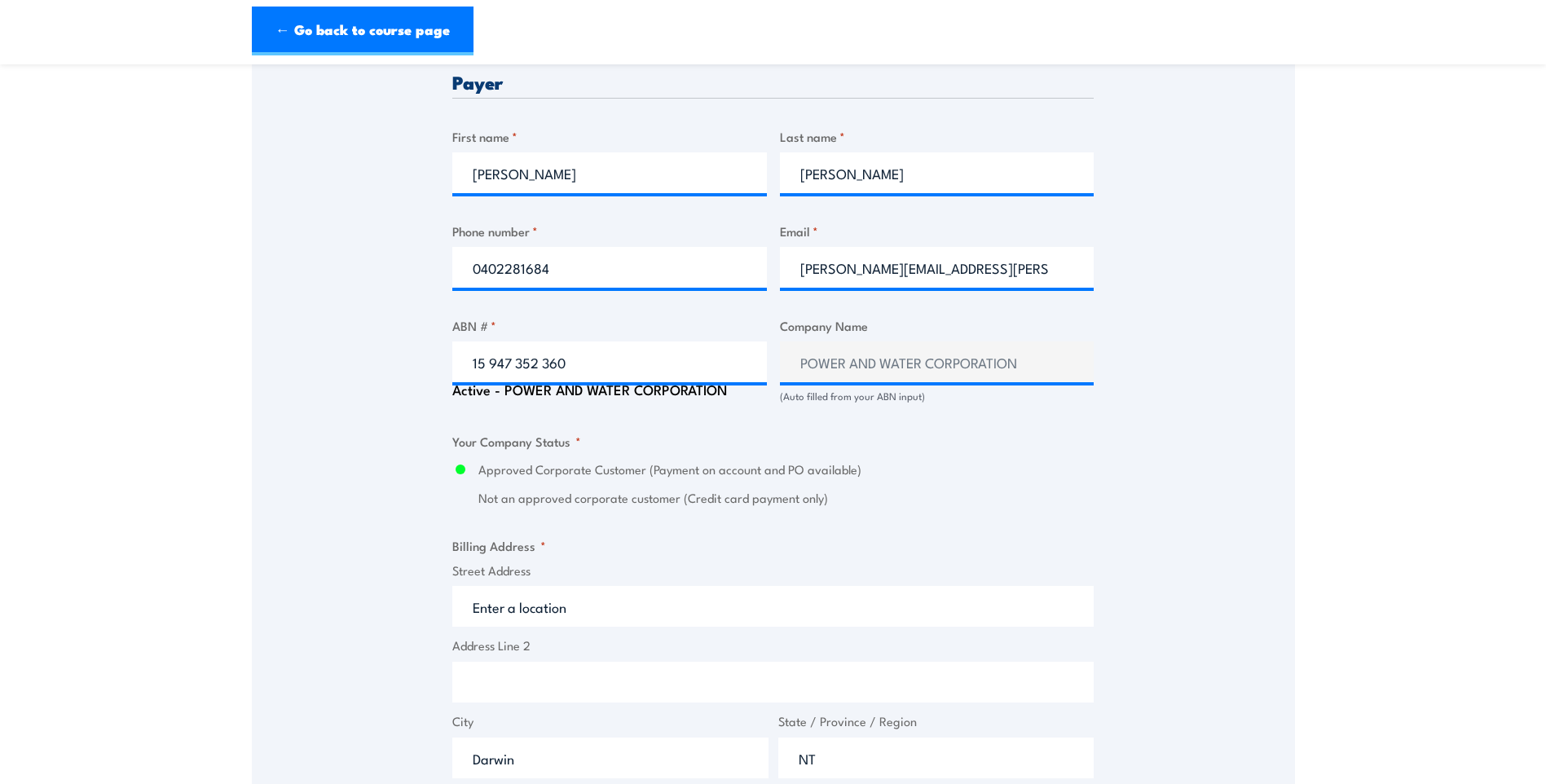
scroll to position [1177, 0]
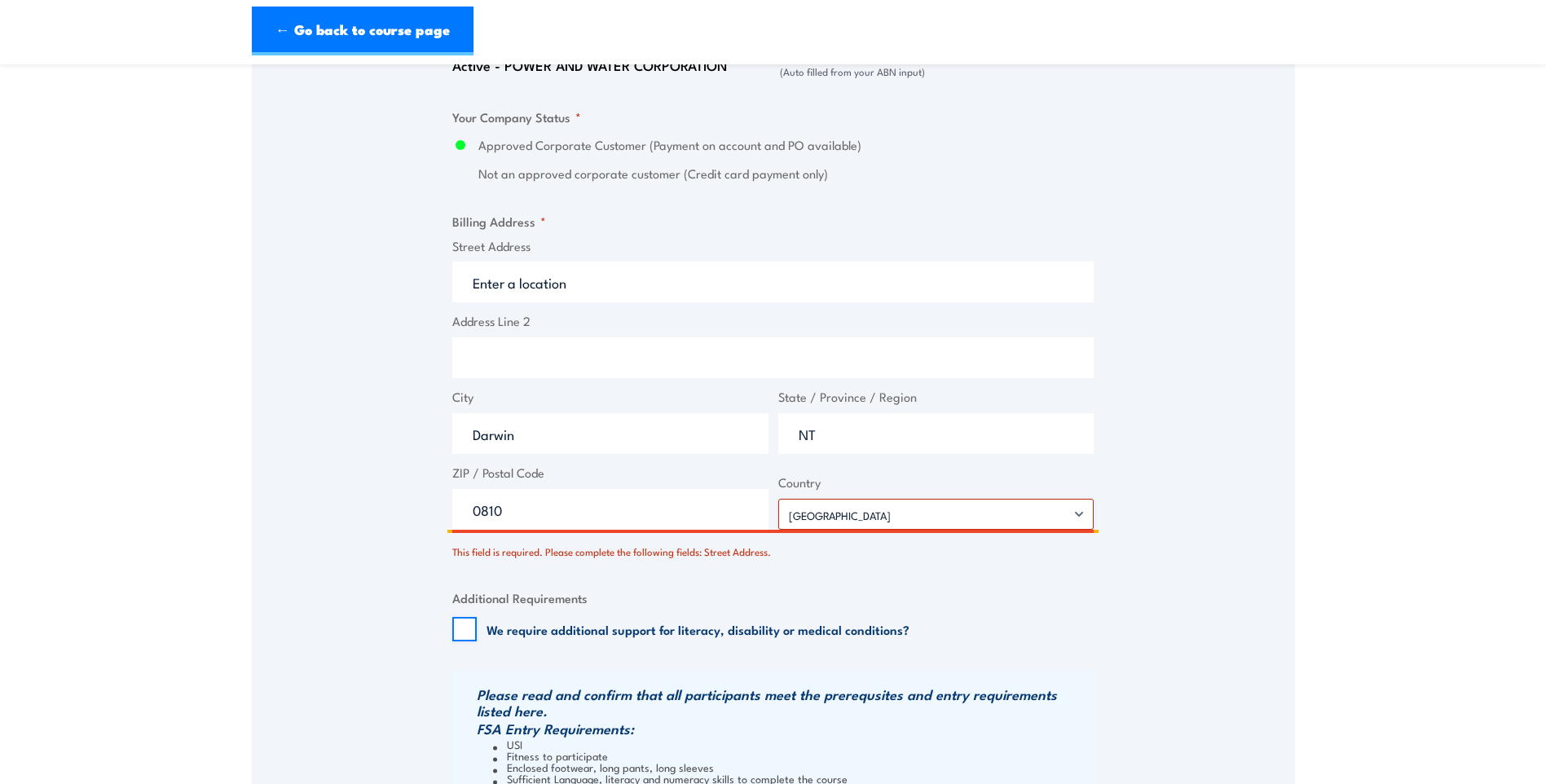
click at [586, 284] on input "Street Address" at bounding box center [772, 282] width 641 height 41
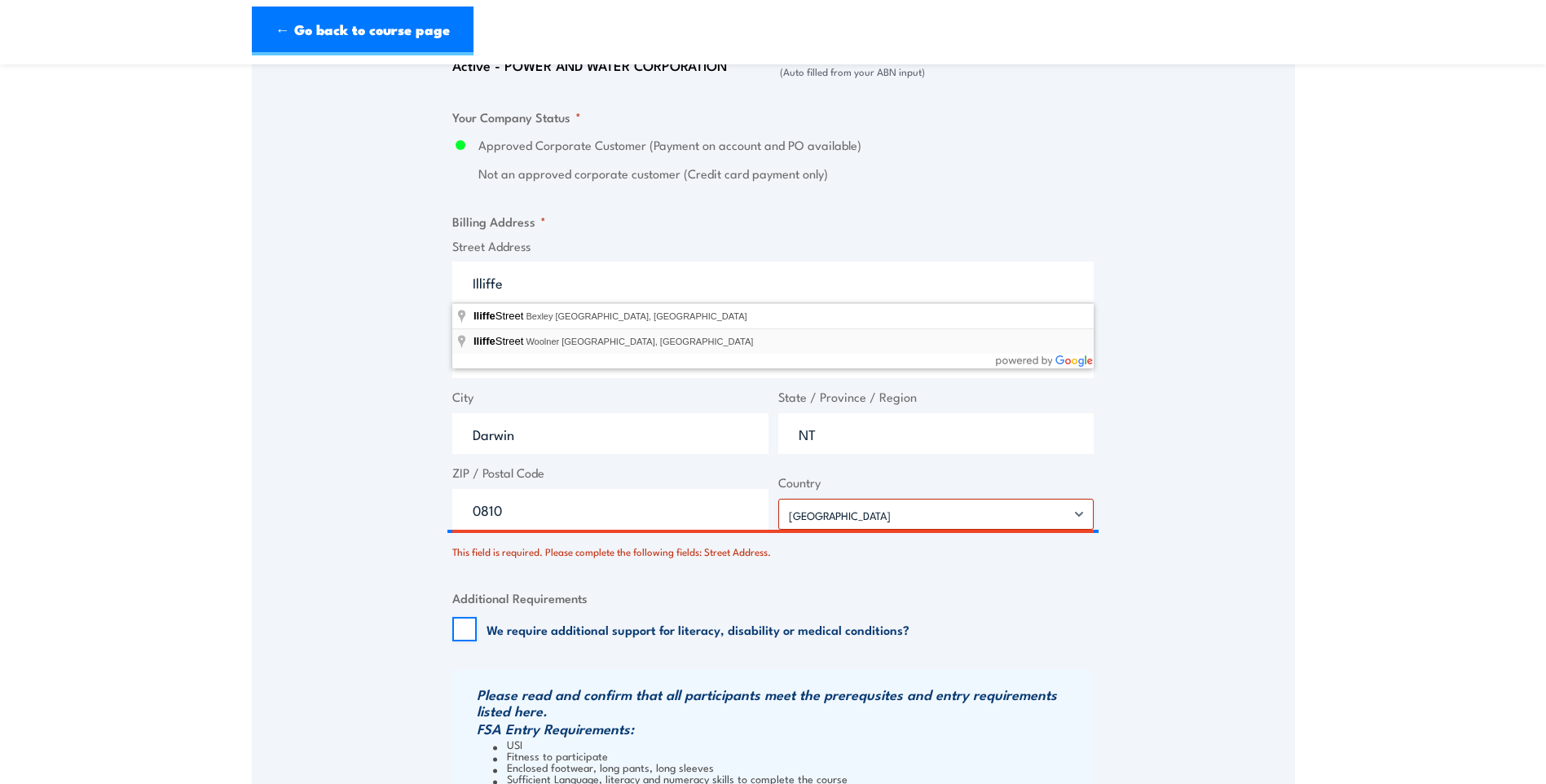
type input "Iliffe Street, Woolner NT, Australia"
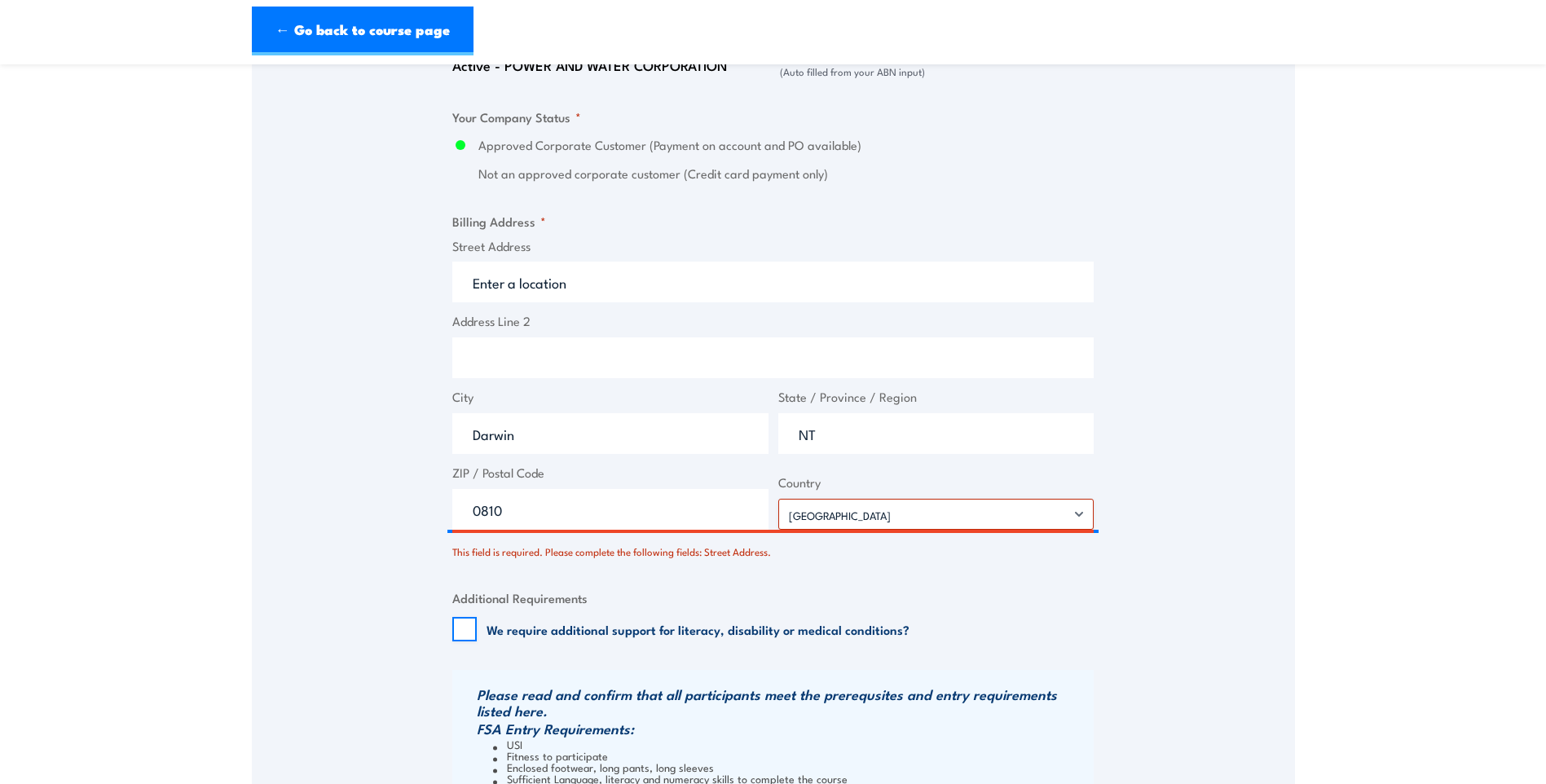
type input "Iliffe St"
type input "Woolner"
type input "Northern Territory"
type input "0820"
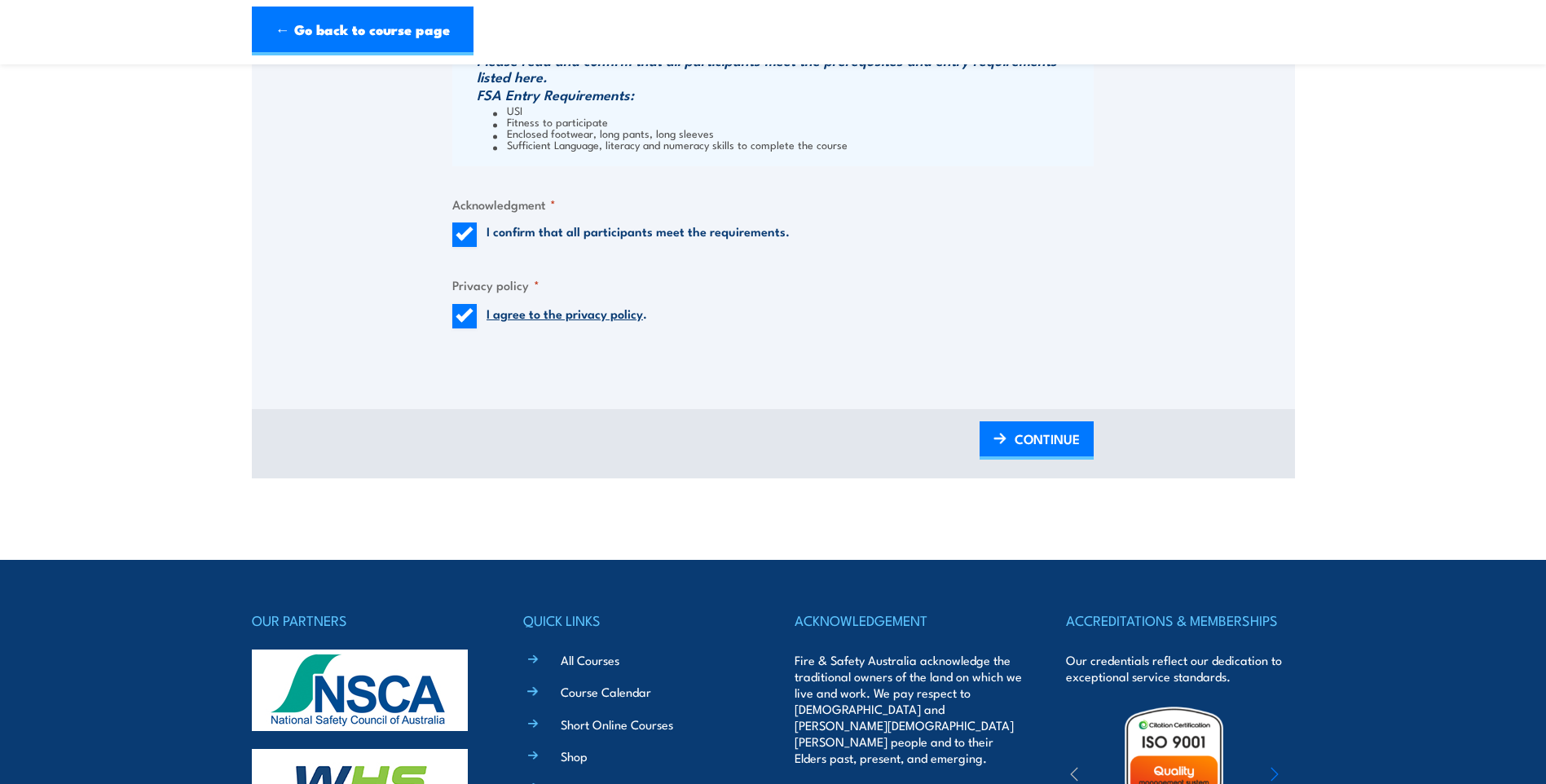
scroll to position [1992, 0]
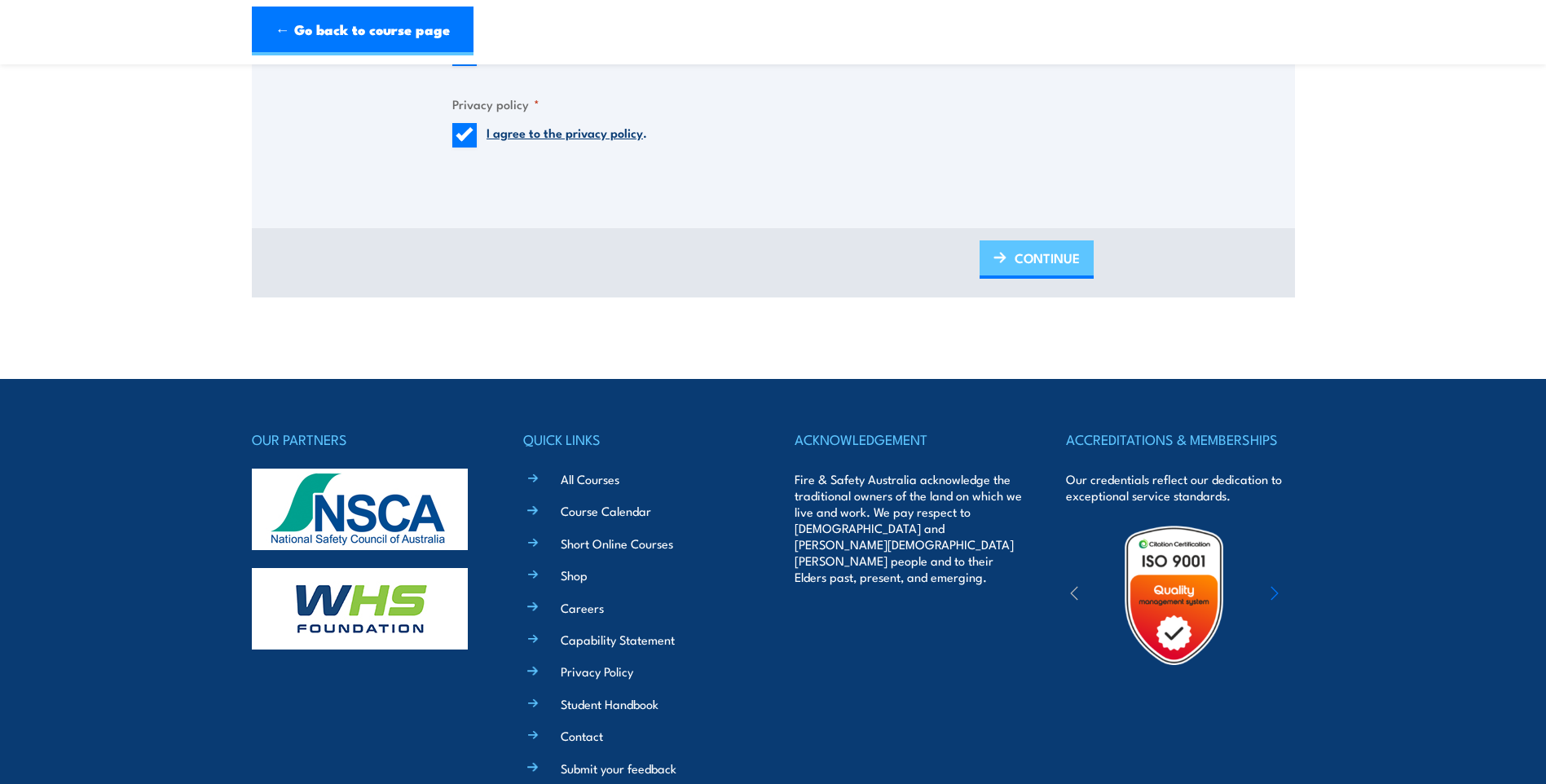
click at [1063, 262] on span "CONTINUE" at bounding box center [1047, 257] width 65 height 43
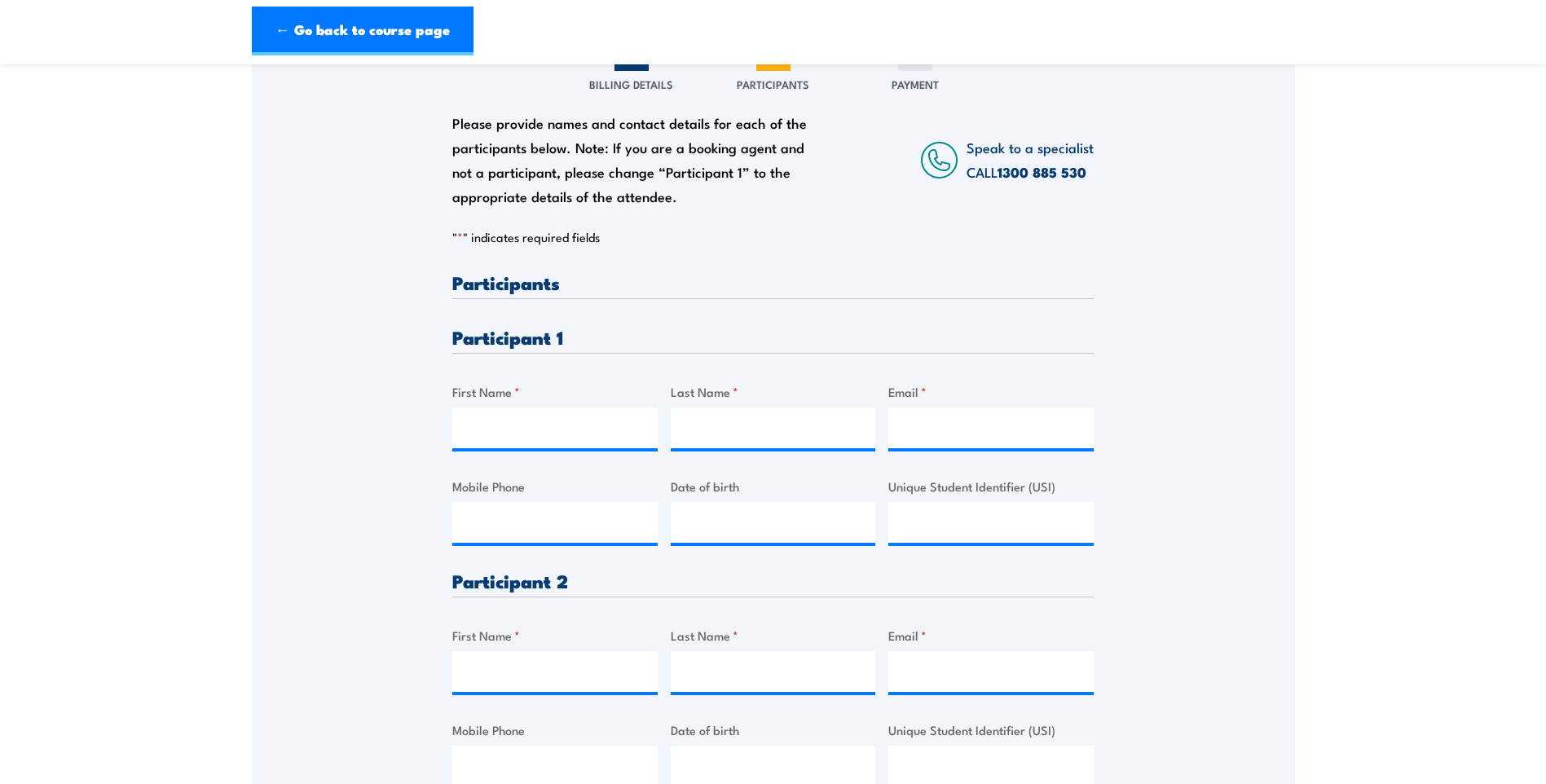
scroll to position [245, 0]
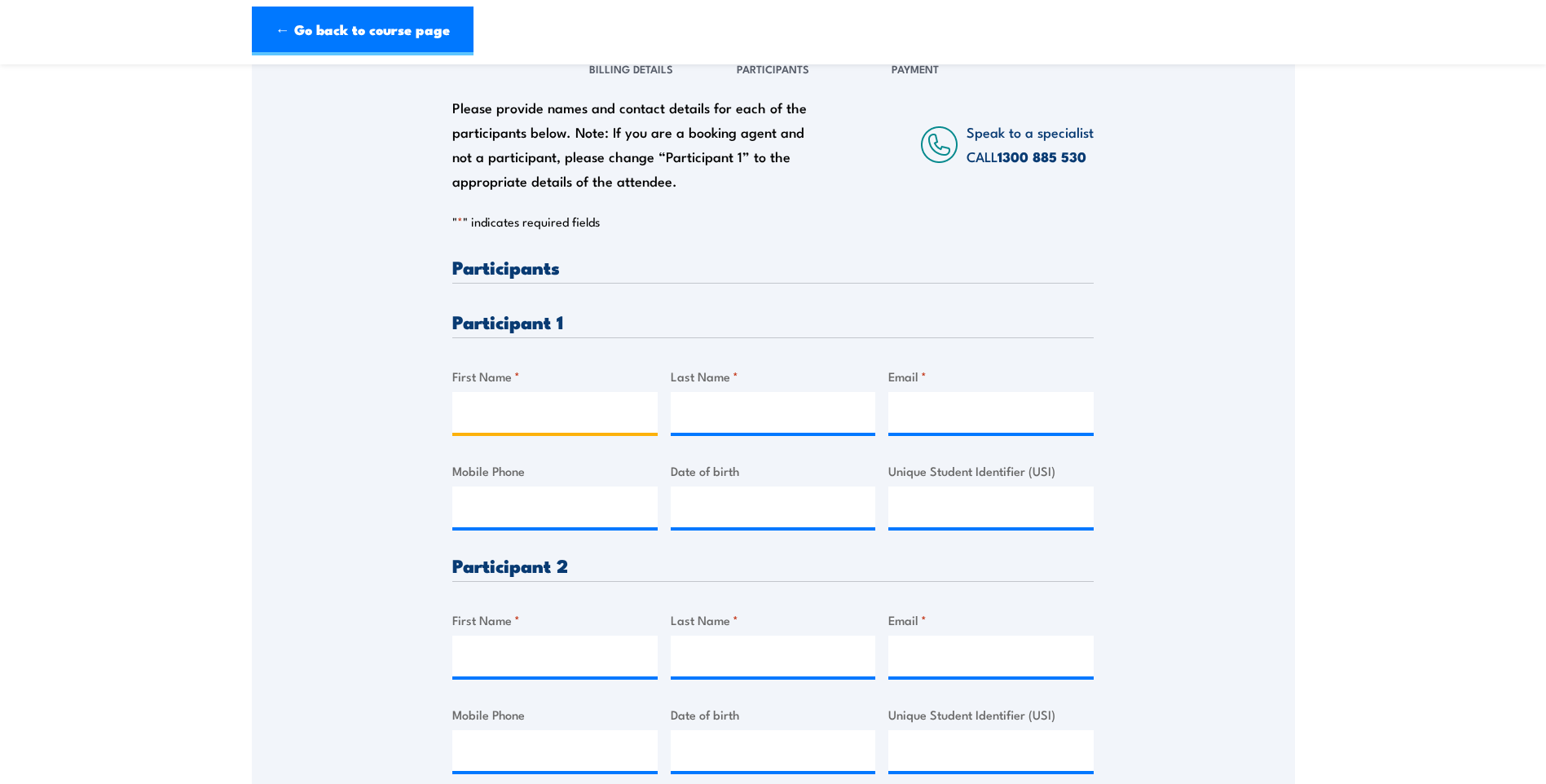
click at [540, 404] on input "First Name *" at bounding box center [554, 412] width 205 height 41
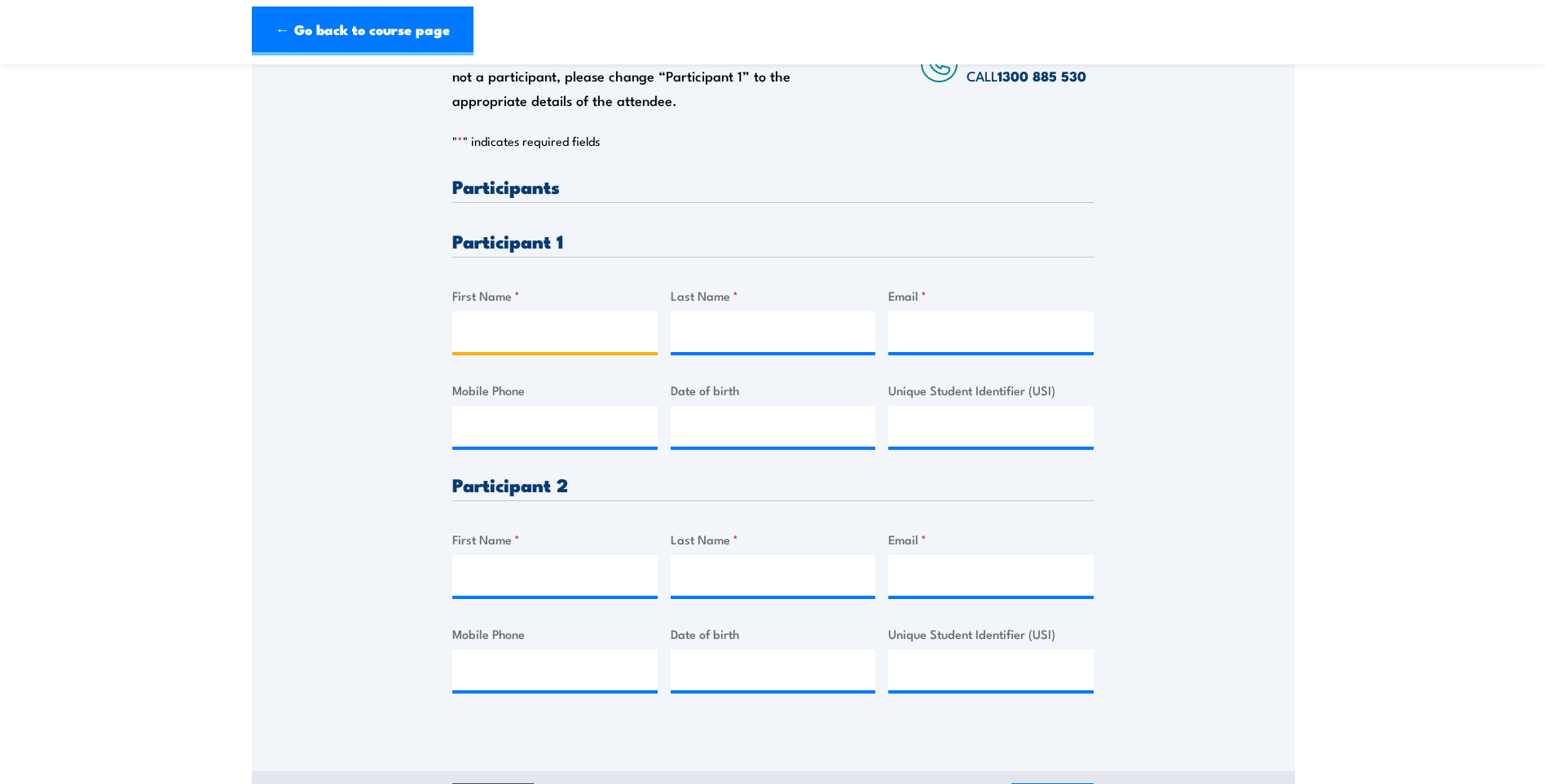
scroll to position [326, 0]
type input "Anthony"
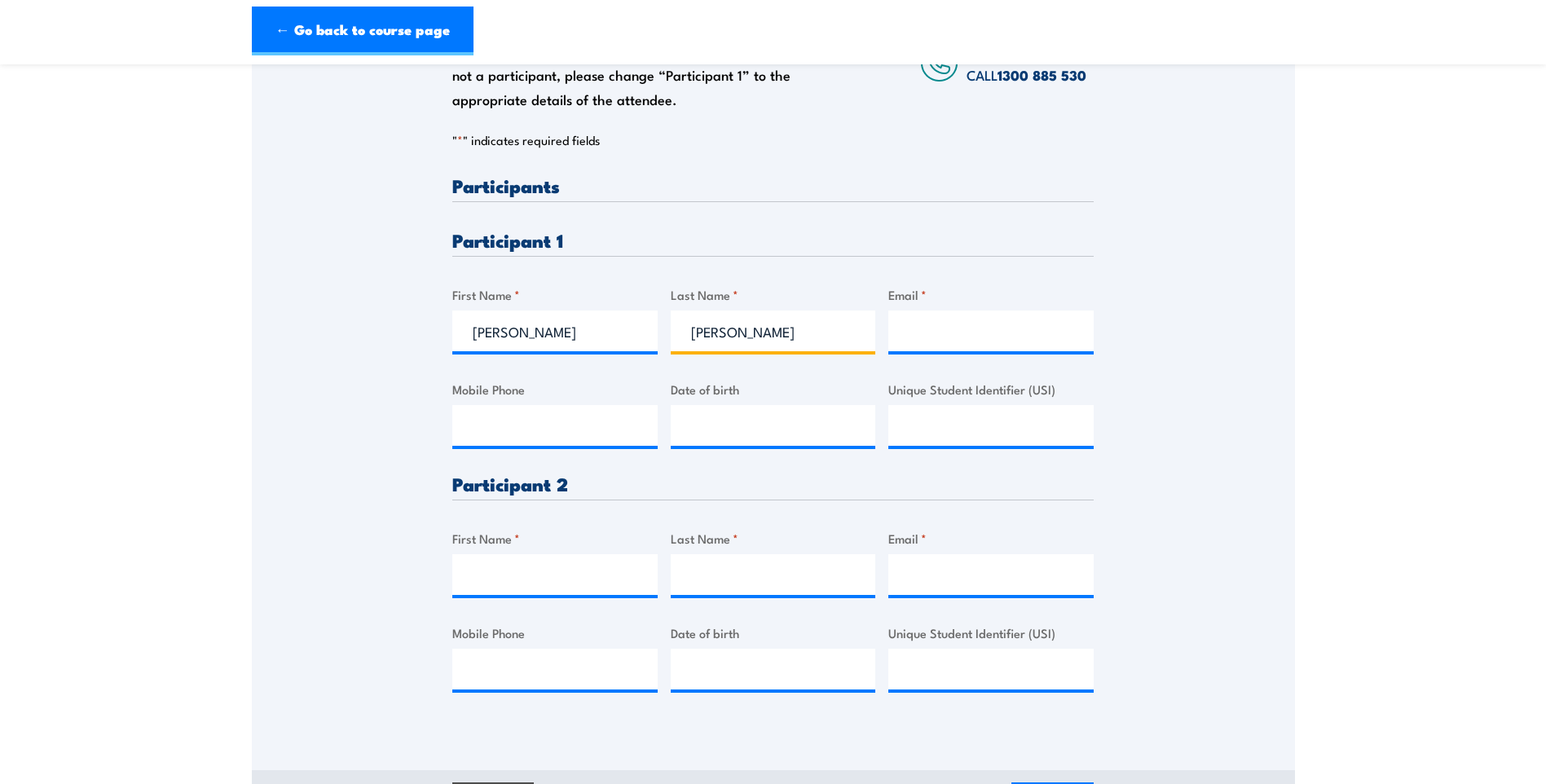
type input "Wilson"
type input "anthony.wilson@powerwater.com.au"
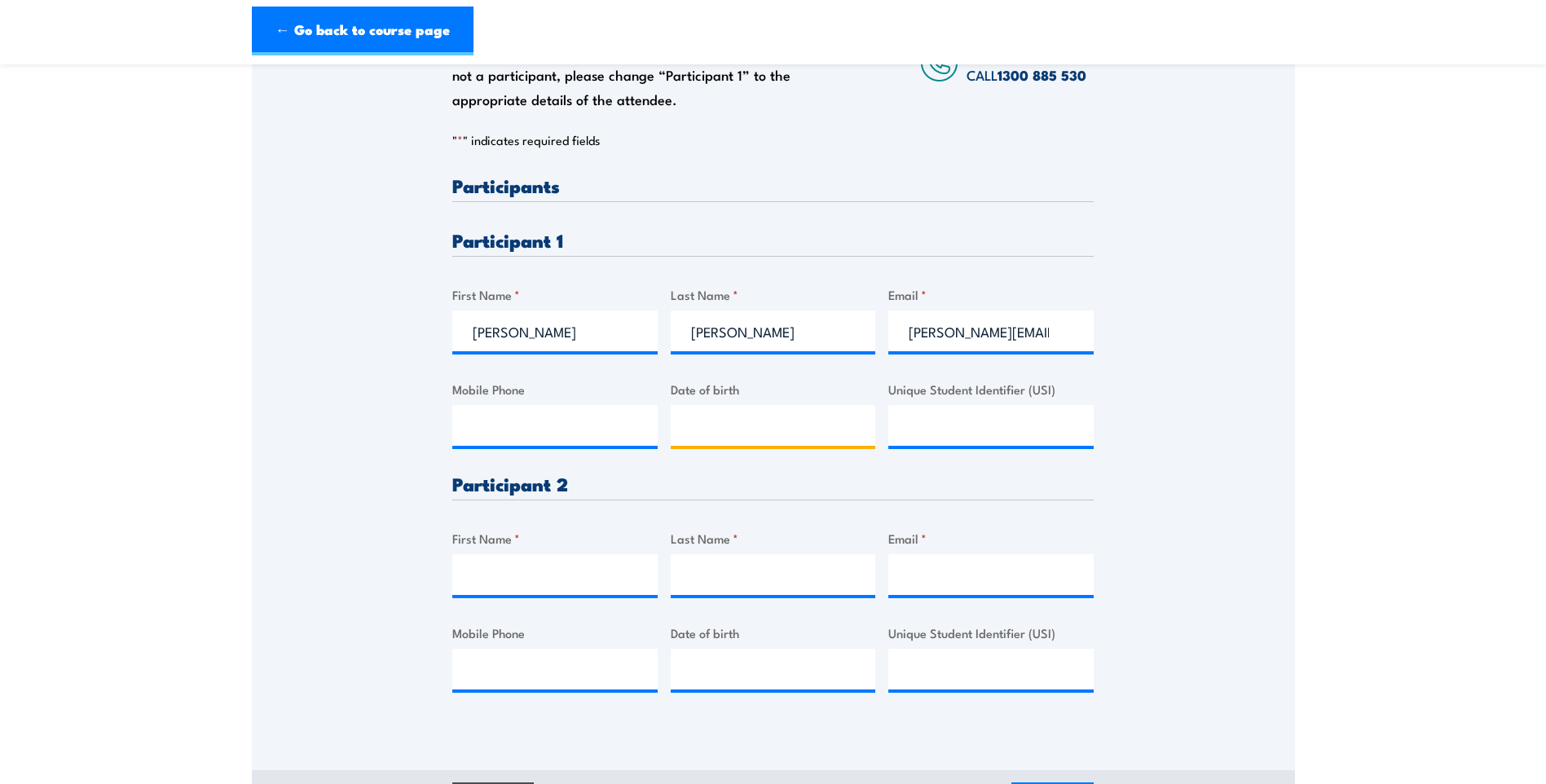
type input "__/__/____"
paste input "8F6EDBM4EM"
type input "8F6EDBM4EM"
click at [501, 576] on input "First Name *" at bounding box center [554, 574] width 205 height 41
type input "Scott"
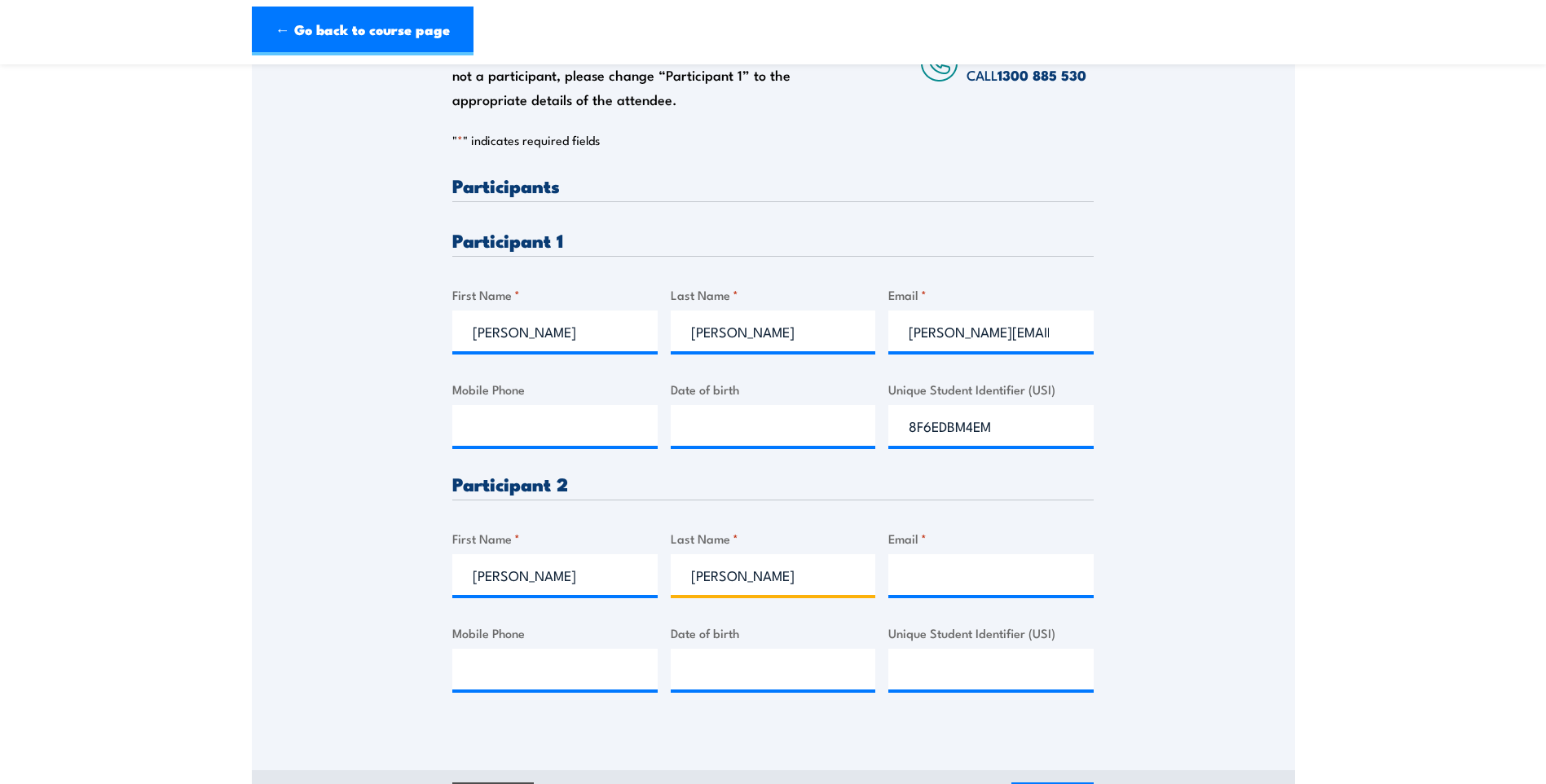
type input "Mitchell"
type input "scott.mitchell@powerwater.com.au"
click at [932, 672] on input "Unique Student Identifier (USI)" at bounding box center [990, 669] width 205 height 41
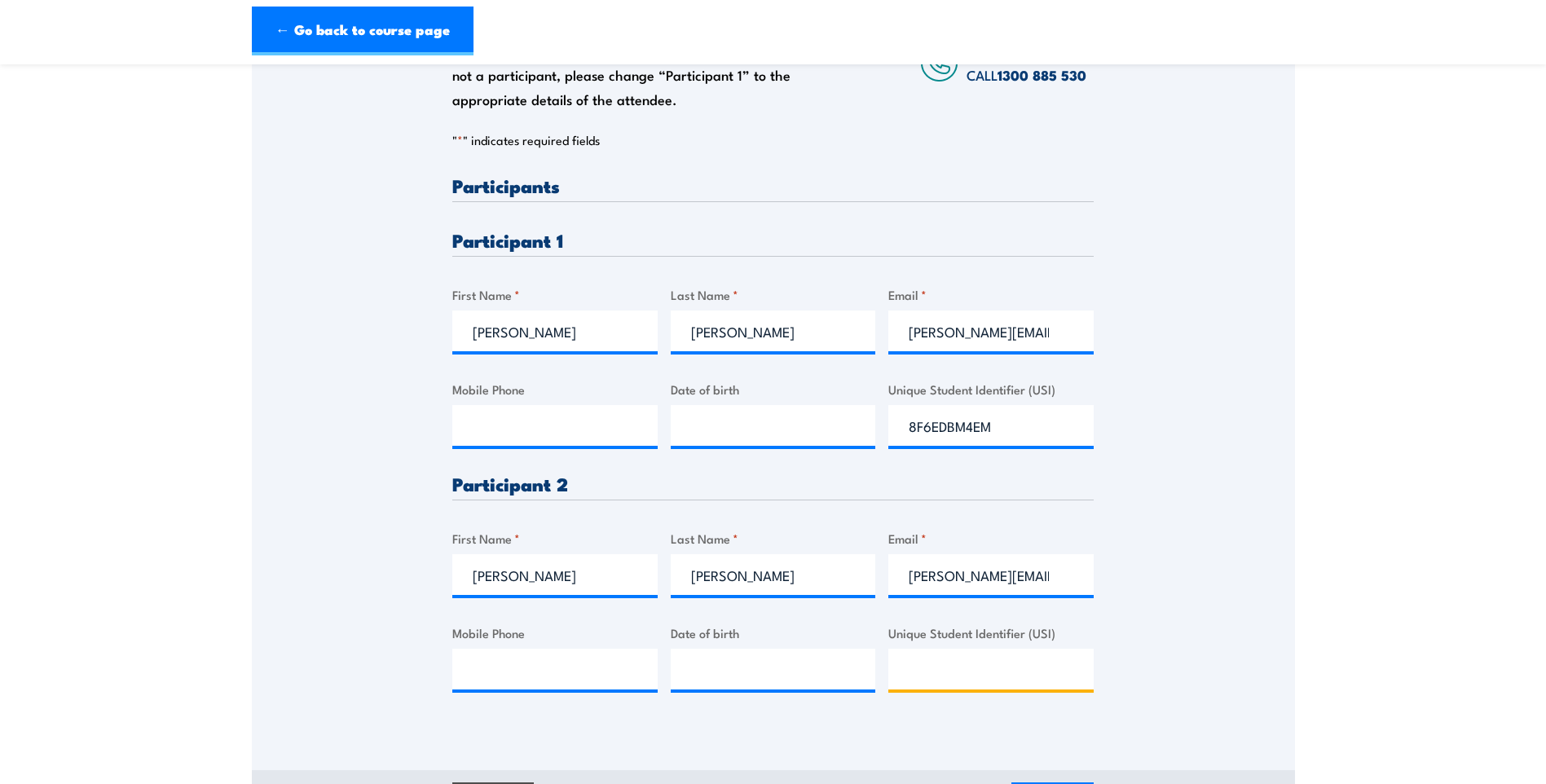
paste input "YQGM97Z2UR"
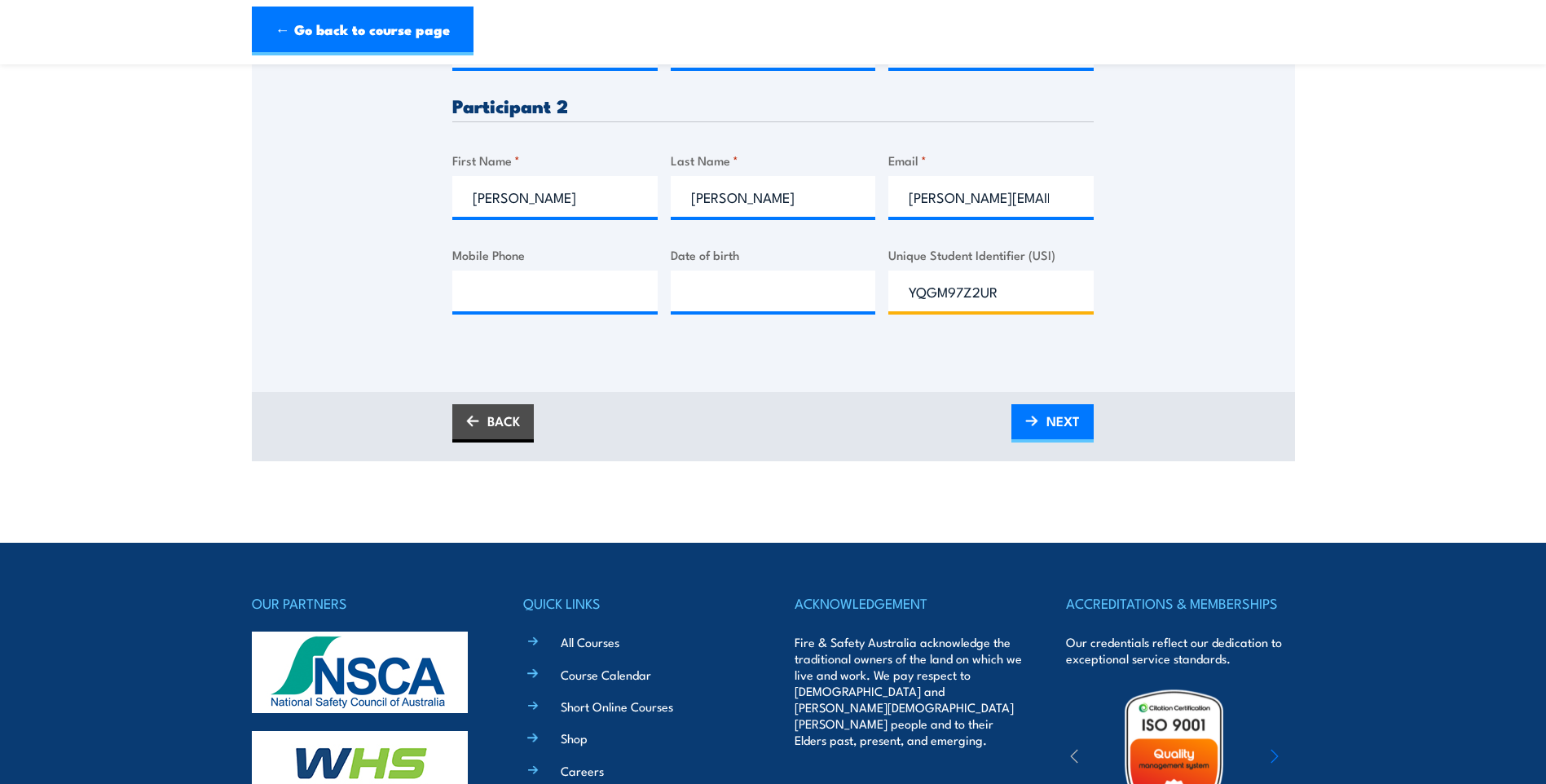
scroll to position [734, 0]
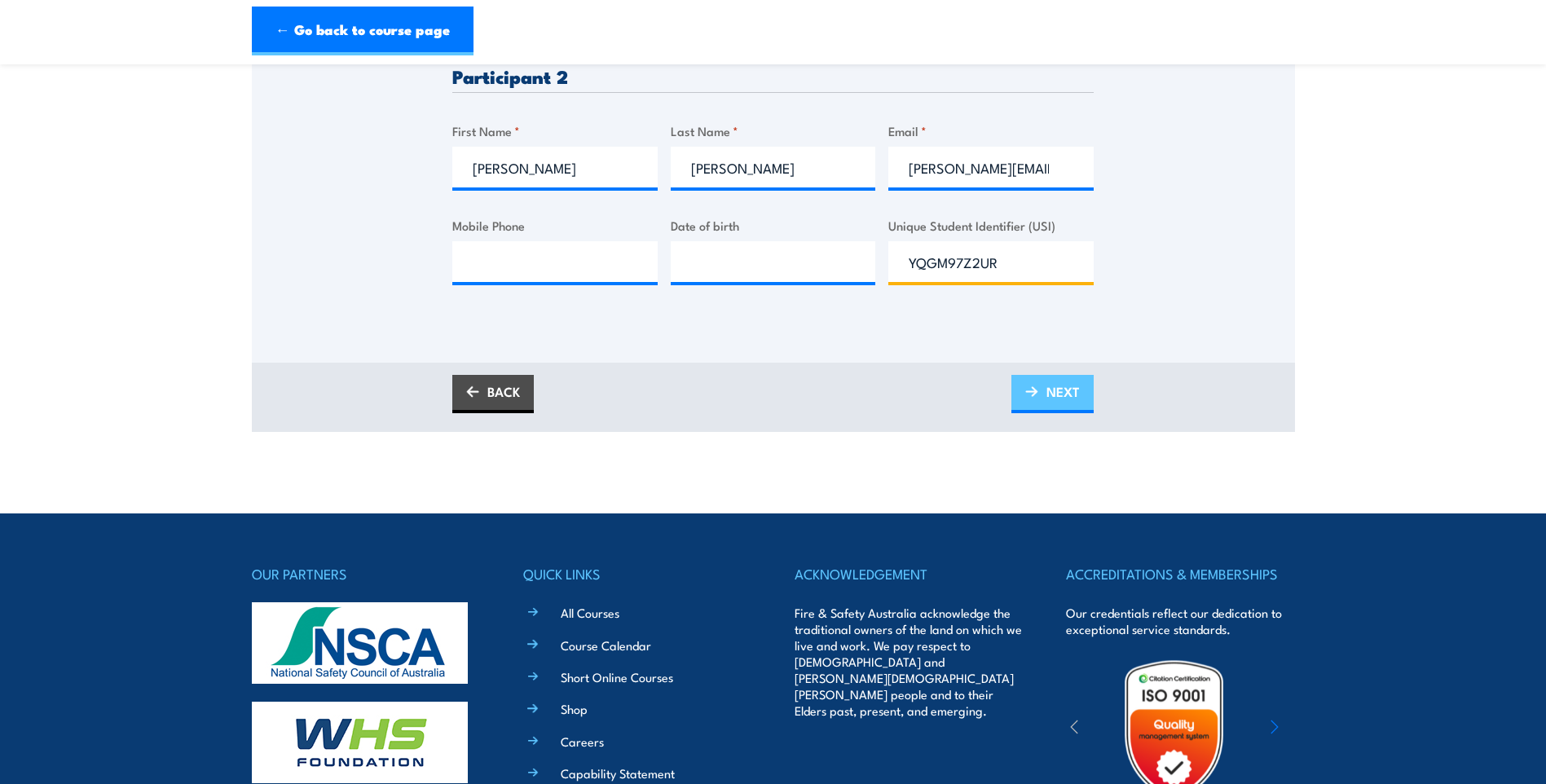
type input "YQGM97Z2UR"
click at [1070, 389] on span "NEXT" at bounding box center [1063, 391] width 33 height 43
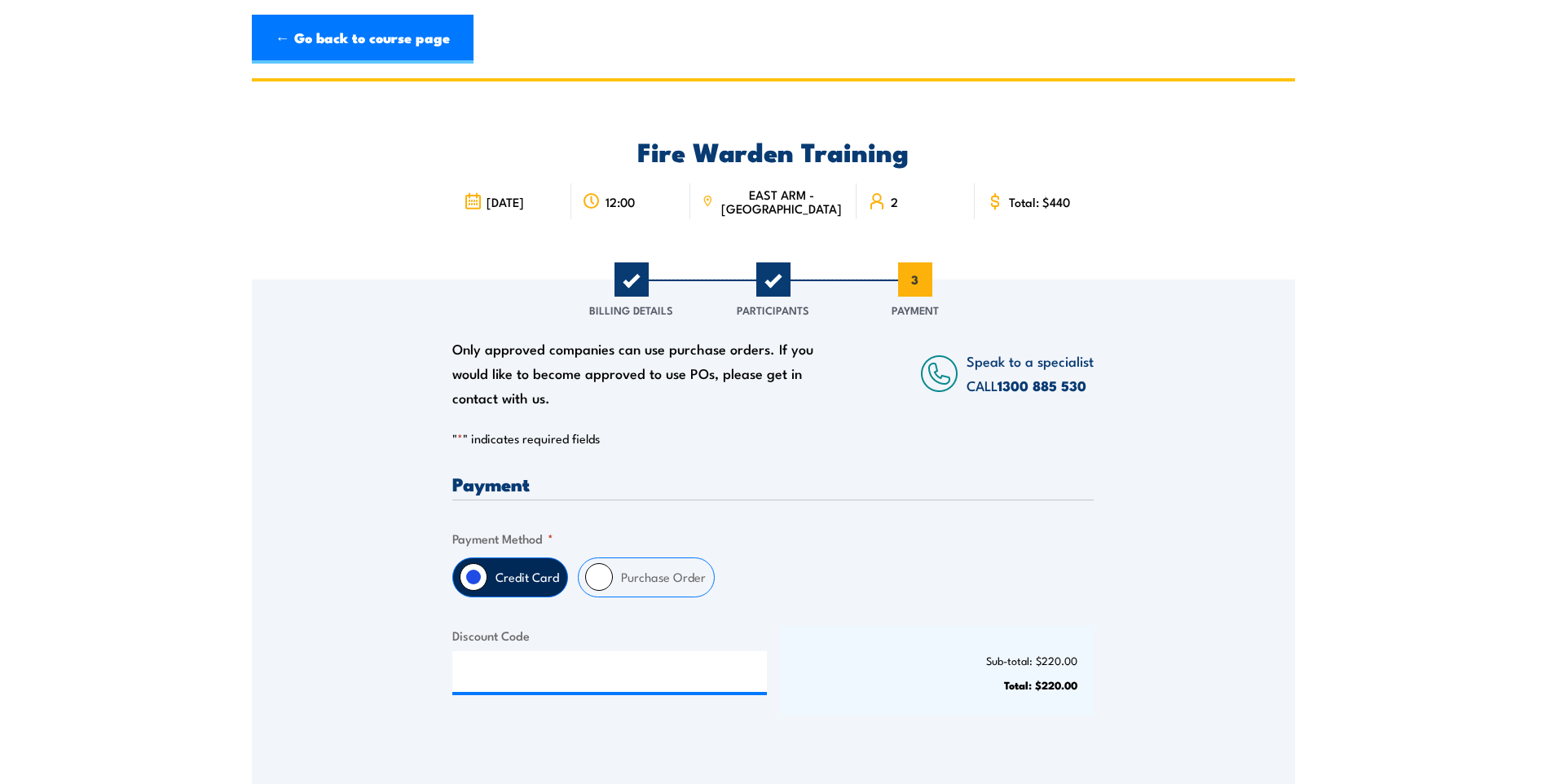
scroll to position [0, 0]
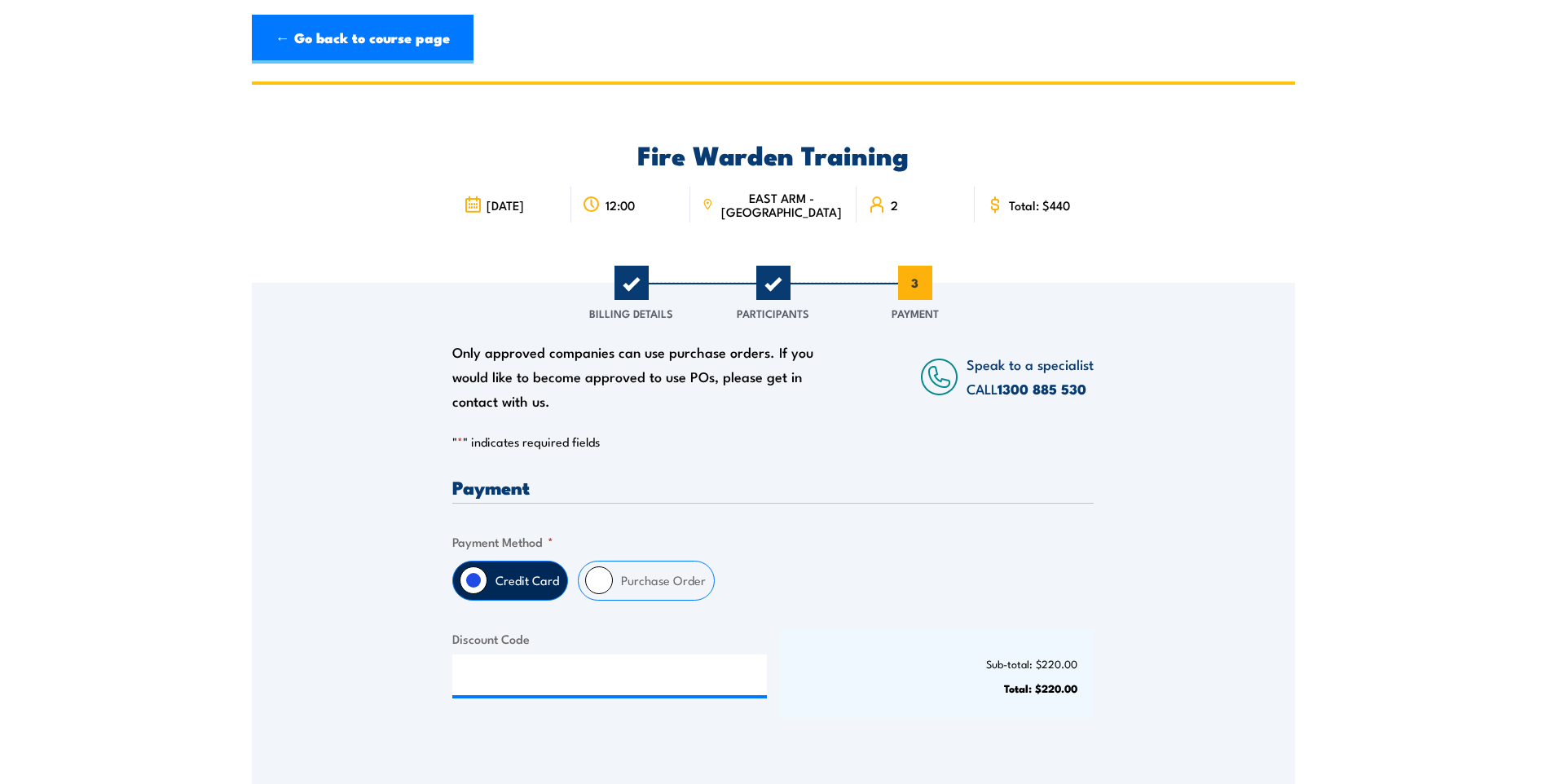
click at [662, 585] on label "Purchase Order" at bounding box center [663, 581] width 101 height 38
click at [613, 585] on input "Purchase Order" at bounding box center [599, 580] width 28 height 28
radio input "true"
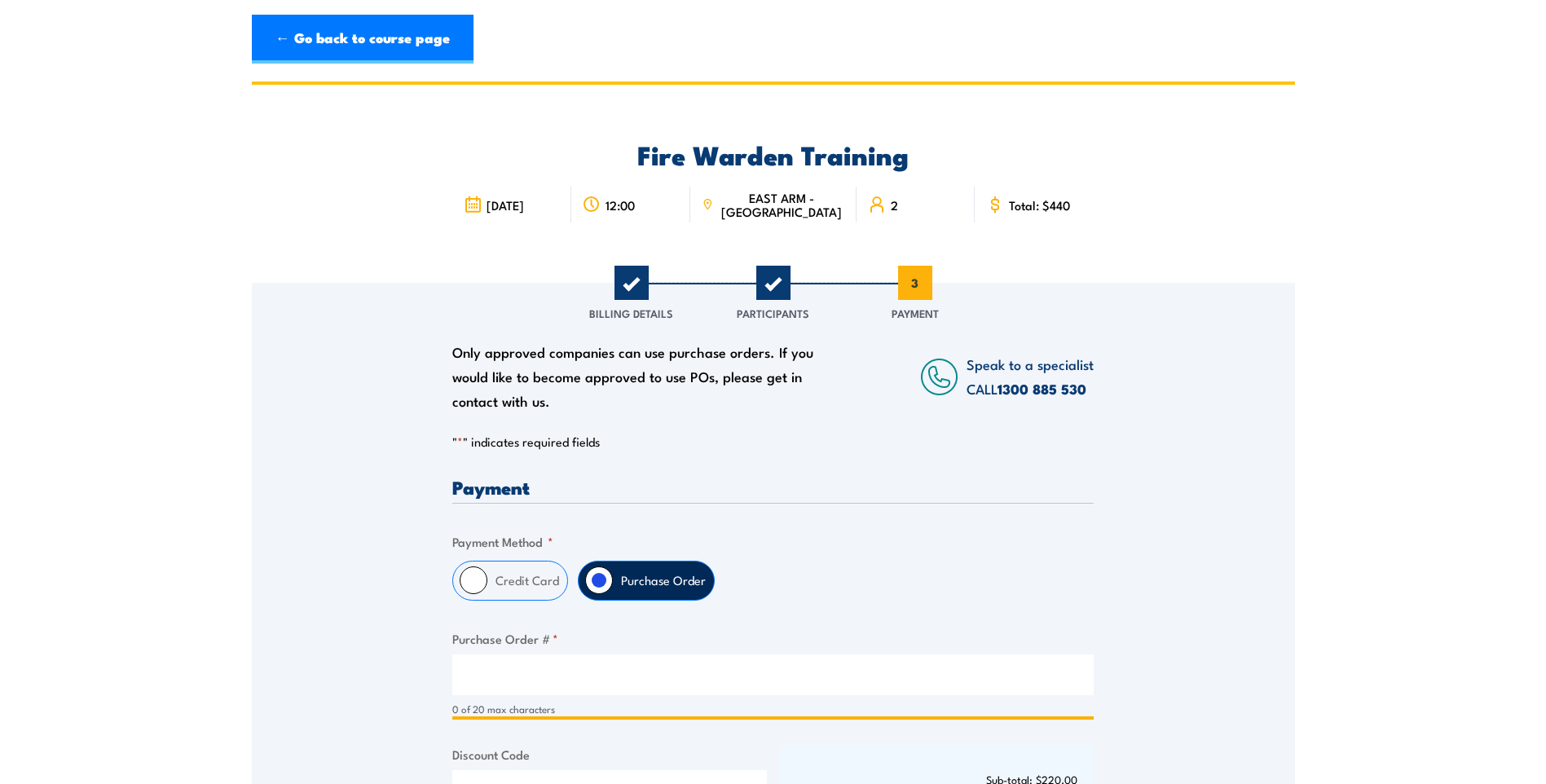
click at [583, 677] on input "Purchase Order # *" at bounding box center [772, 674] width 641 height 41
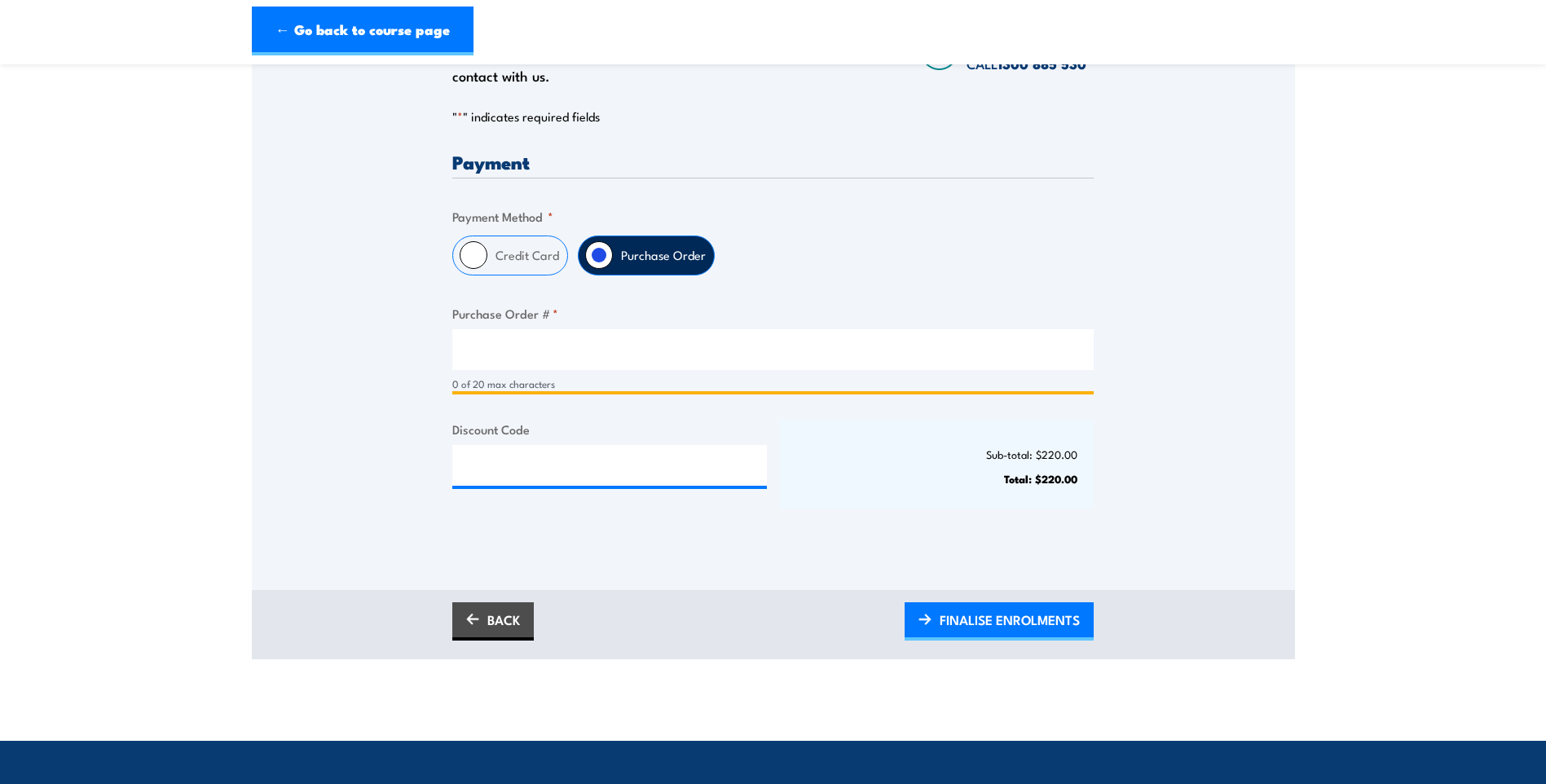
scroll to position [326, 0]
click at [664, 350] on input "Purchase Order # *" at bounding box center [772, 348] width 641 height 41
paste input "456442"
type input "456442"
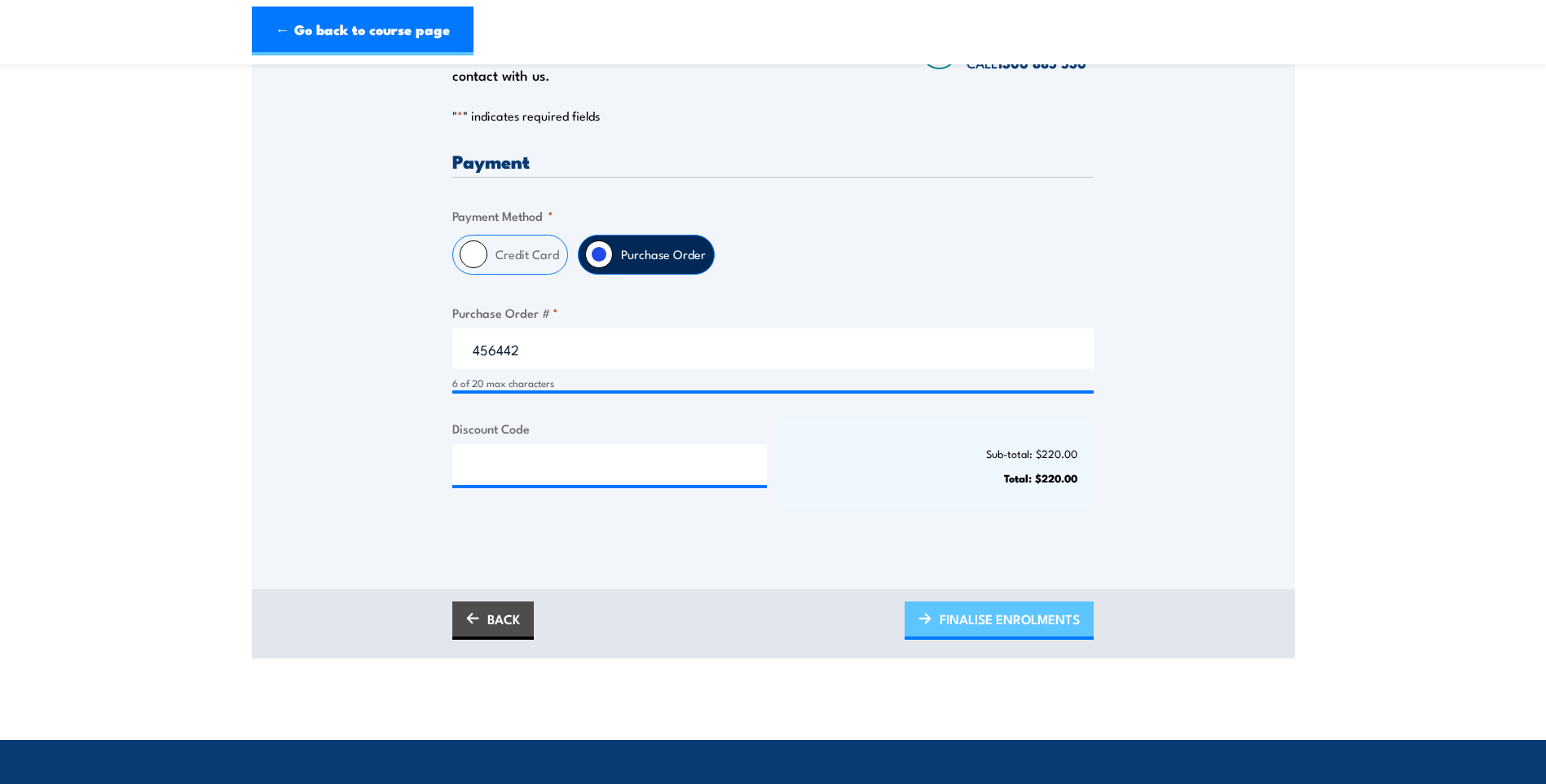
click at [968, 611] on span "FINALISE ENROLMENTS" at bounding box center [1010, 618] width 140 height 43
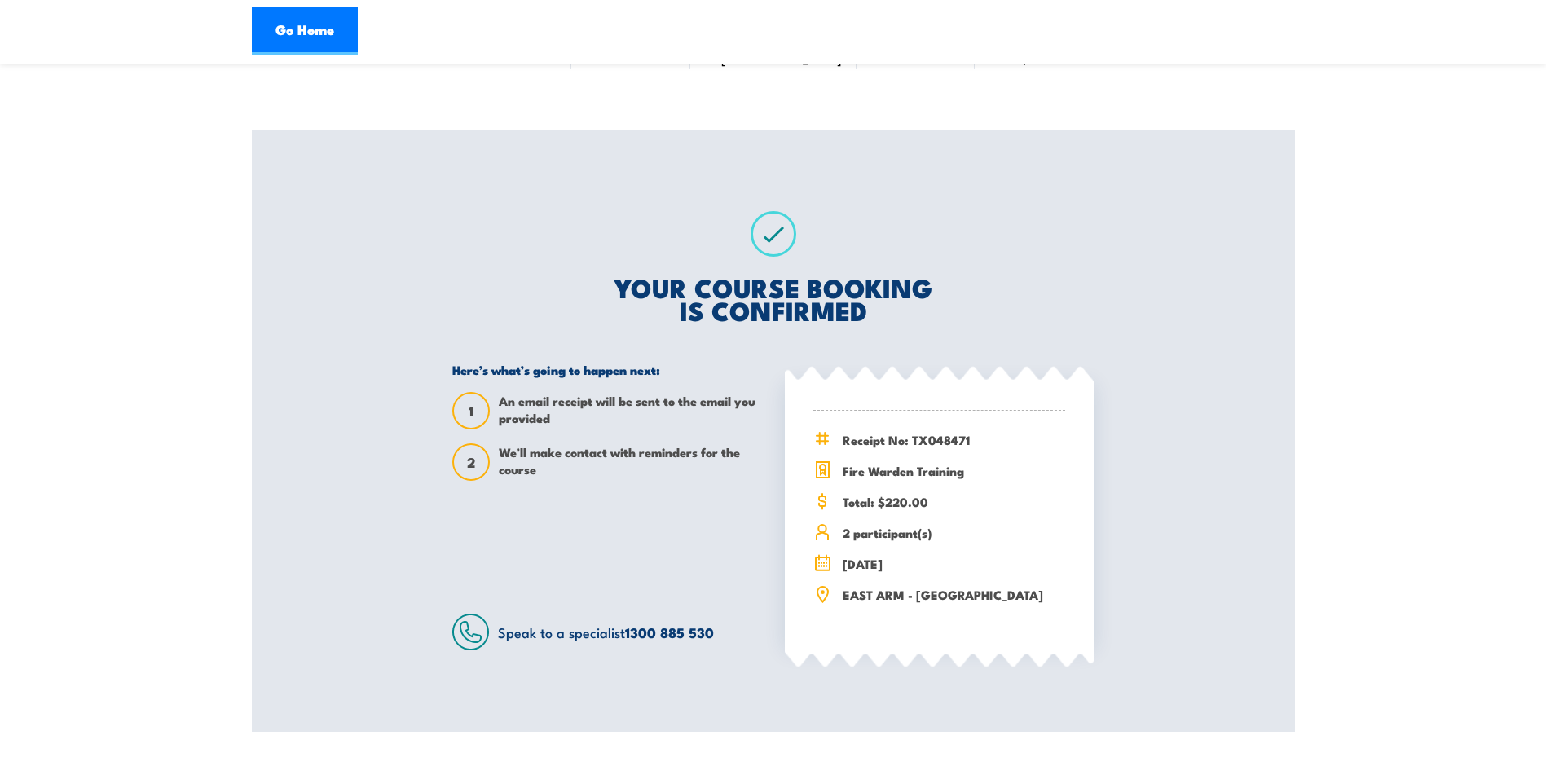
scroll to position [82, 0]
